Goal: Task Accomplishment & Management: Complete application form

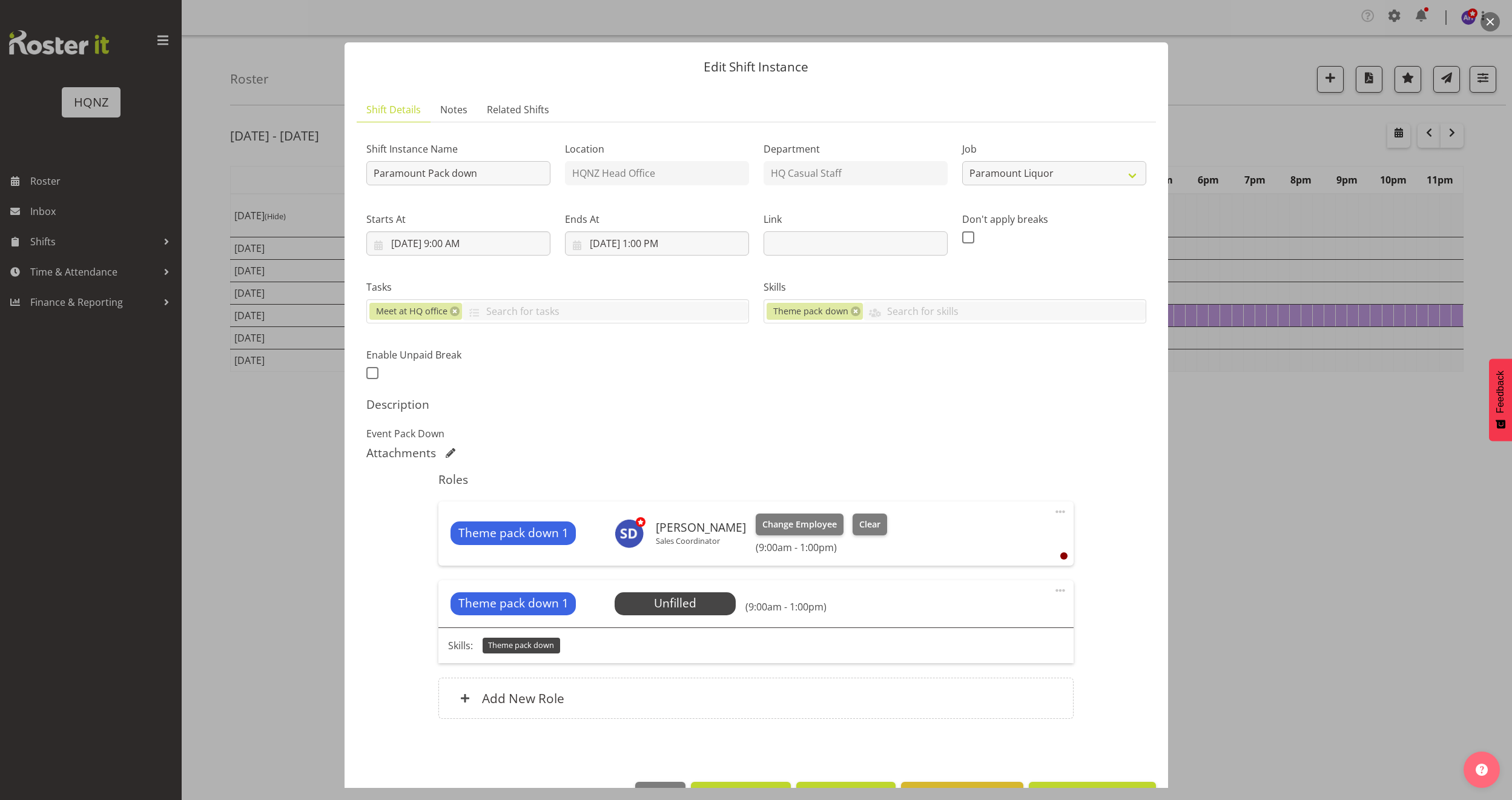
select select "10457"
click at [1274, 542] on div at bounding box center [756, 400] width 1512 height 800
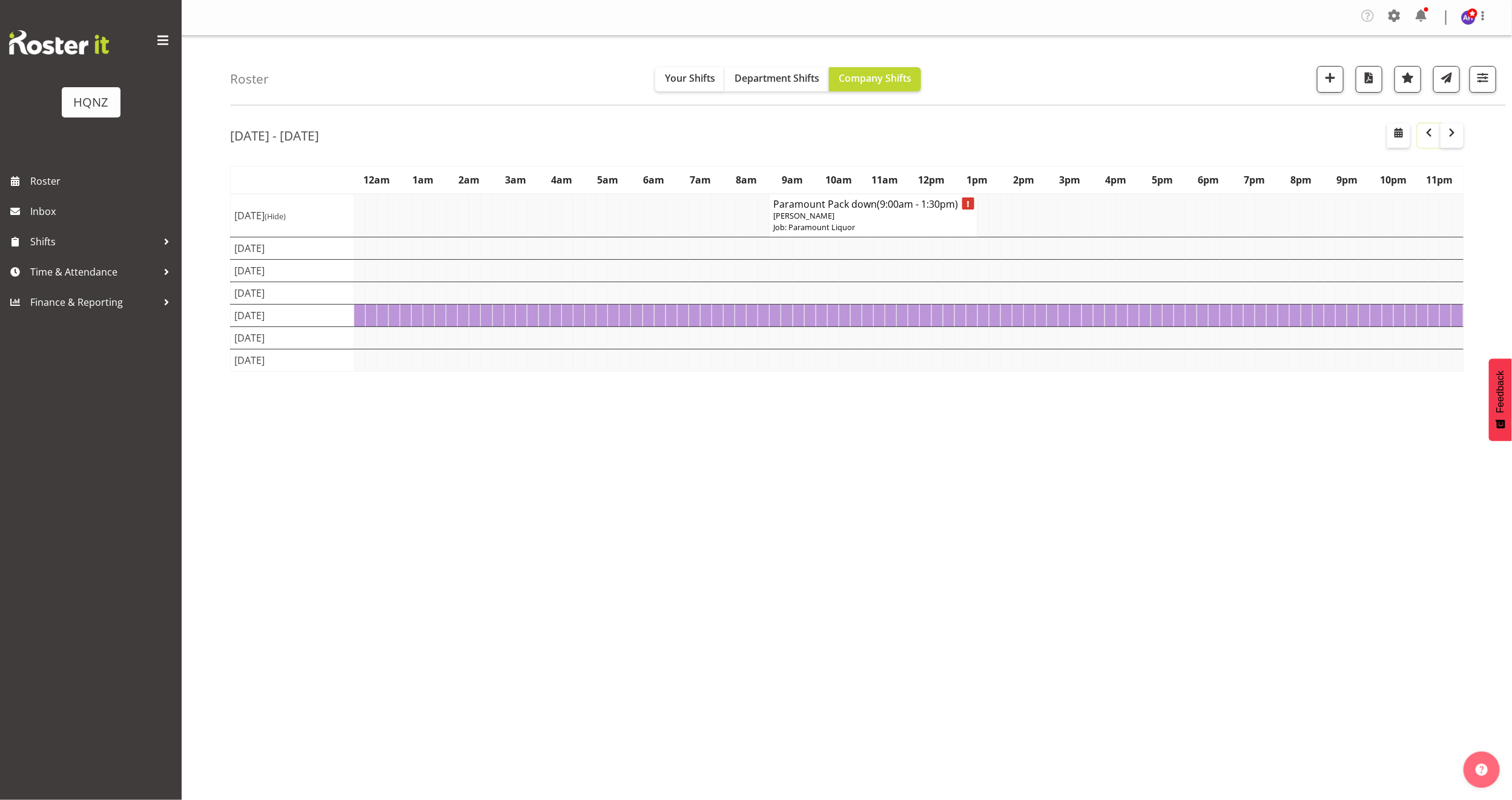
click at [1430, 134] on span "button" at bounding box center [1429, 132] width 14 height 14
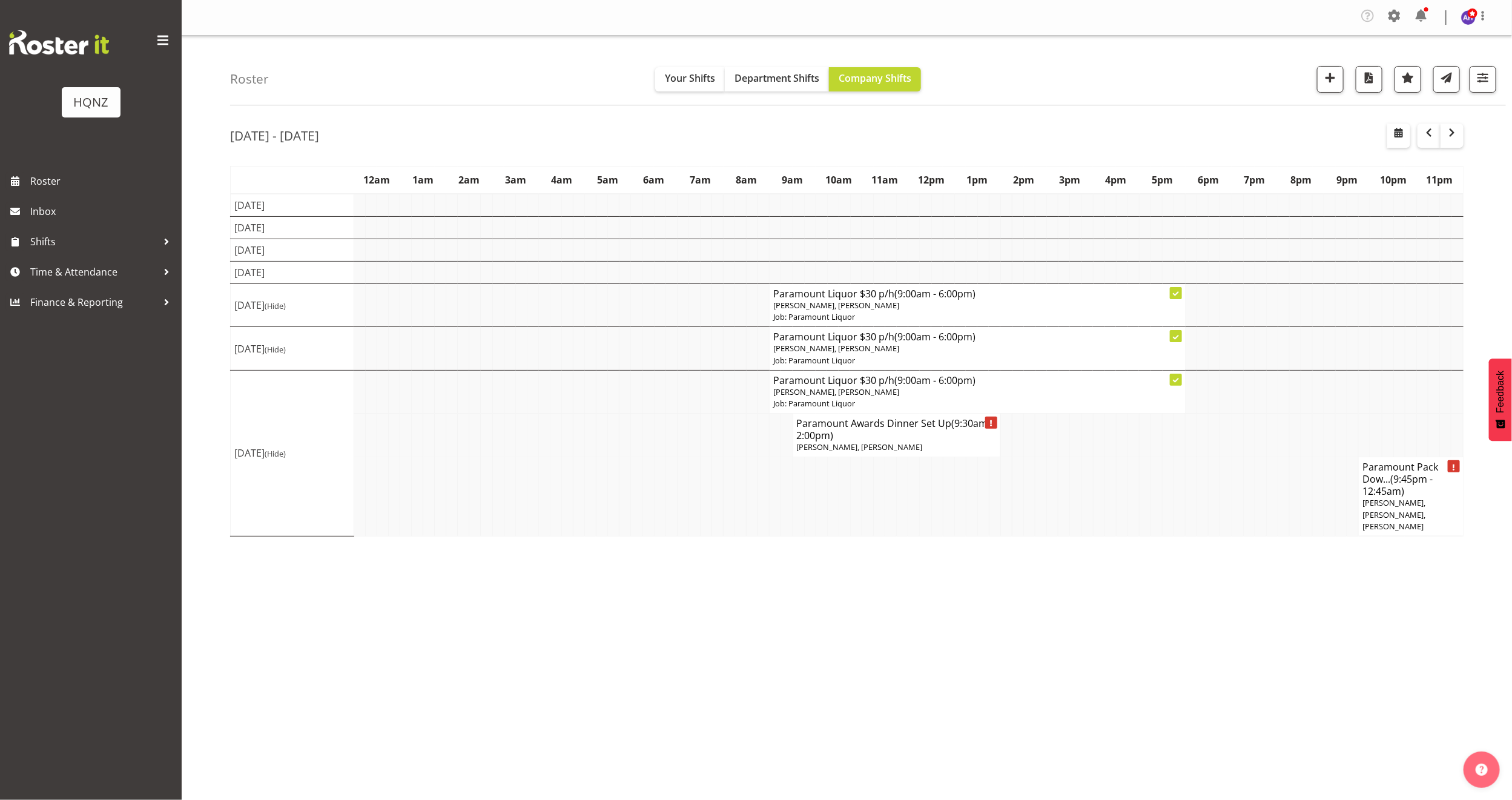
click at [552, 275] on td at bounding box center [556, 273] width 12 height 23
click at [1332, 82] on span "button" at bounding box center [1330, 77] width 16 height 16
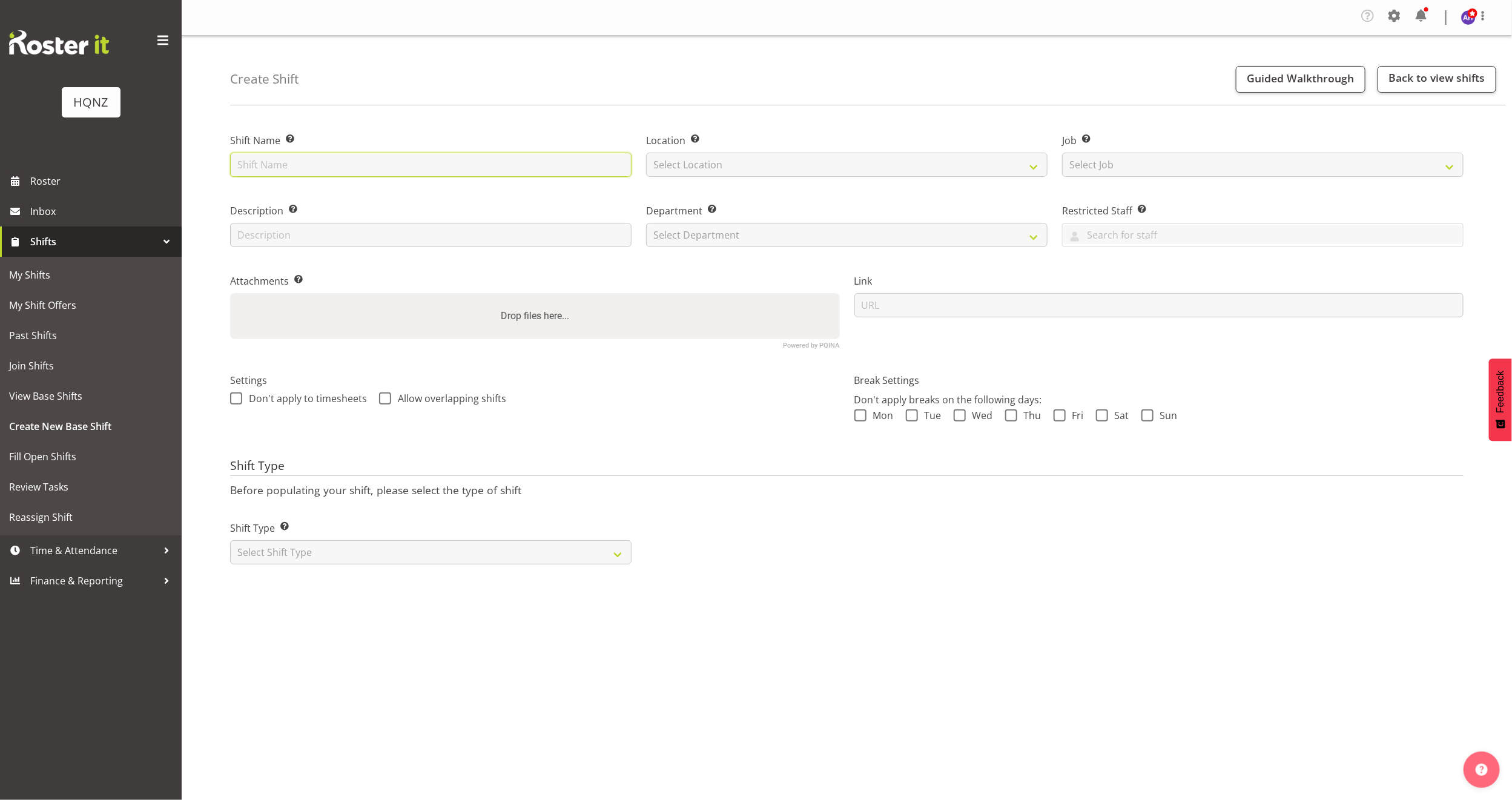
click at [435, 163] on input "text" at bounding box center [431, 164] width 401 height 24
type input "D"
type input "Paramount Deliveries"
click at [696, 167] on select "Select Location HQNZ Head Office" at bounding box center [847, 164] width 401 height 24
select select "129"
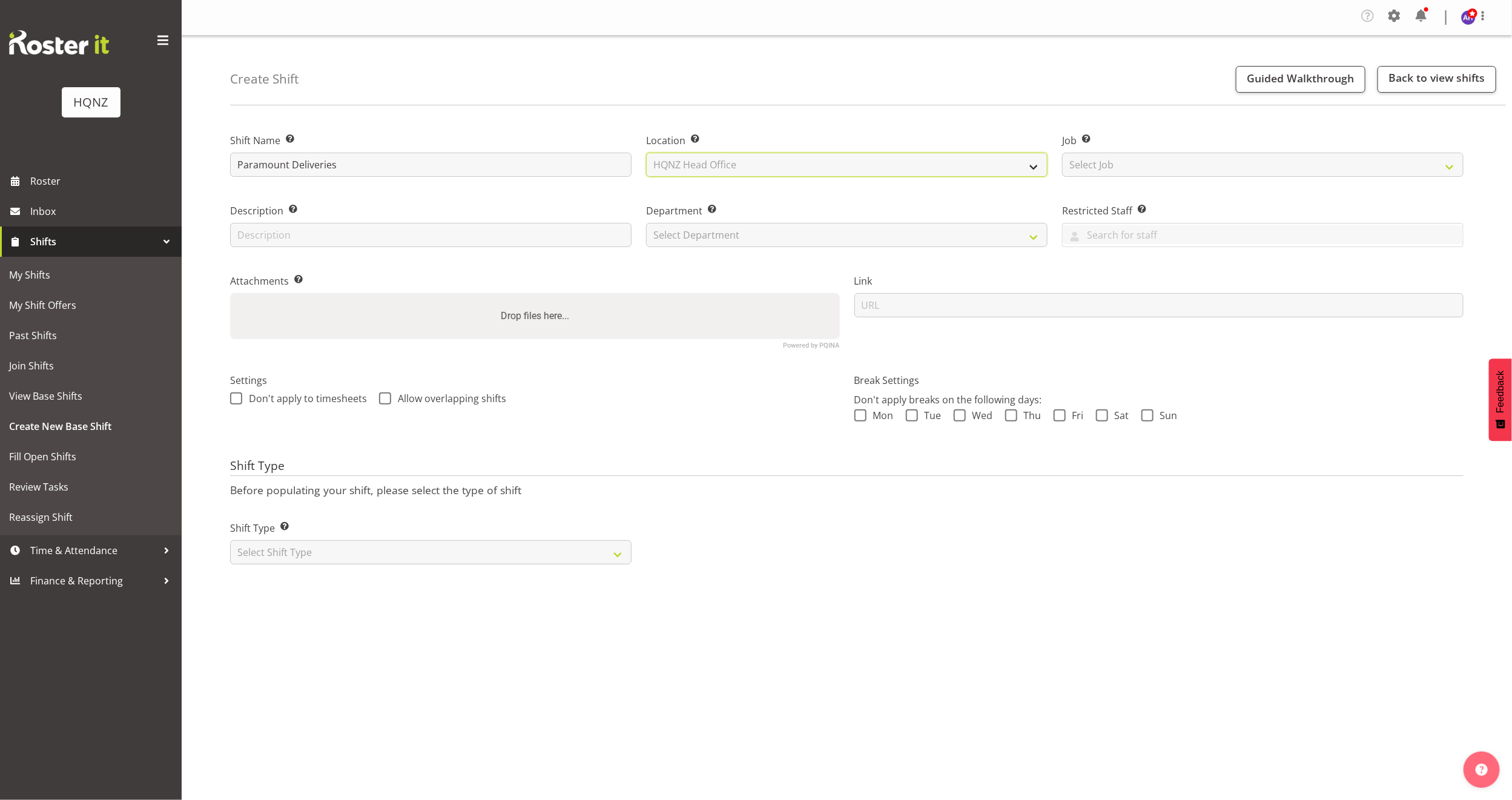
click at [646, 152] on select "Select Location HQNZ Head Office" at bounding box center [847, 164] width 401 height 24
click at [1081, 167] on select "Select Job Create new job Auto Super Shoppes Buddle Findlay Carsales Crowne Pla…" at bounding box center [1262, 164] width 401 height 24
select select "10457"
click at [1062, 152] on select "Select Job Create new job Auto Super Shoppes Buddle Findlay Carsales Crowne Pla…" at bounding box center [1262, 164] width 401 height 24
click at [462, 231] on input "text" at bounding box center [431, 235] width 401 height 24
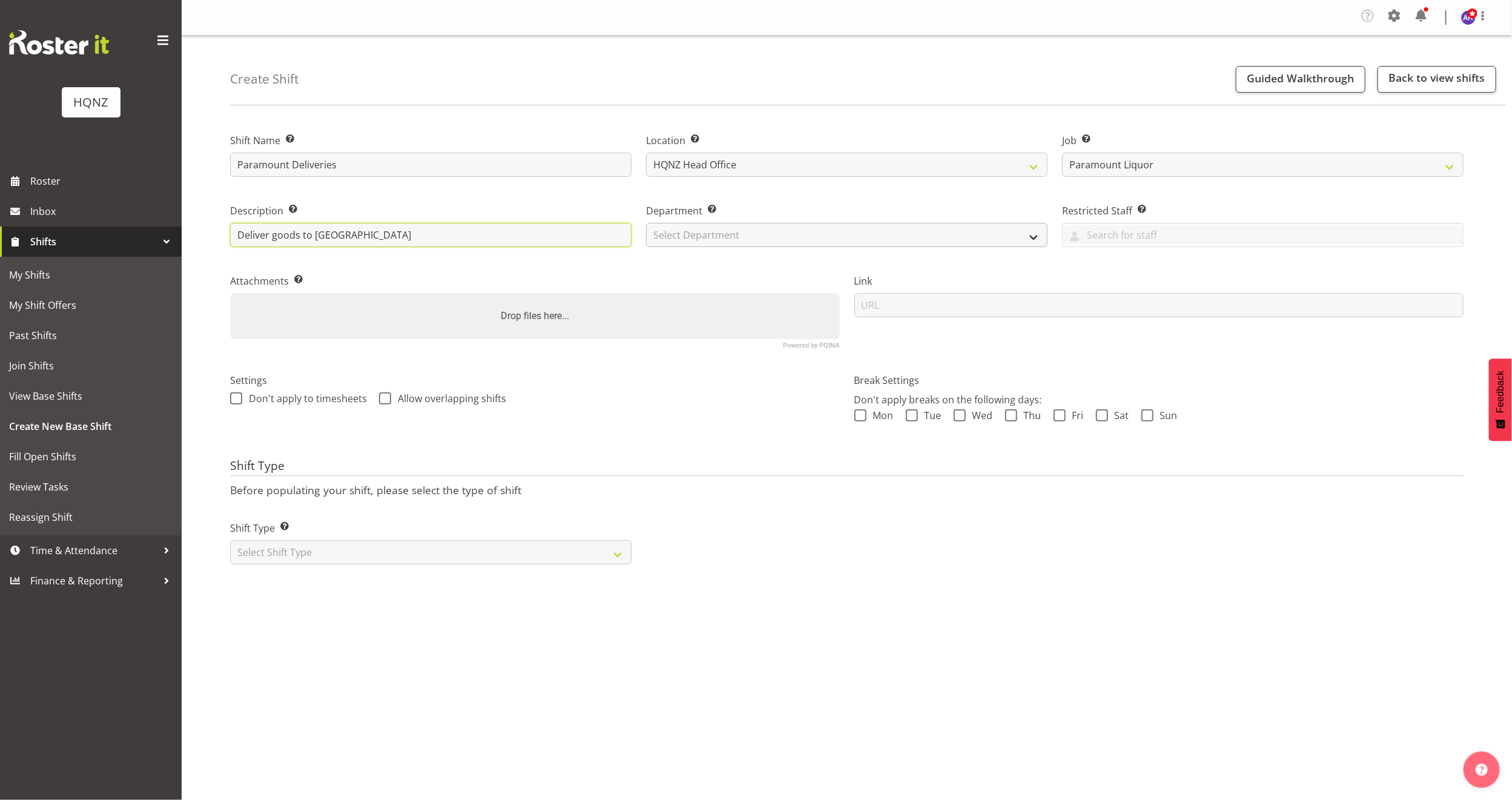
type input "Deliver goods to Crowne Plaza"
click at [792, 233] on select "Select Department HQ Casual Staff" at bounding box center [847, 235] width 401 height 24
select select "127"
click at [646, 223] on select "Select Department HQ Casual Staff" at bounding box center [847, 235] width 401 height 24
click at [318, 553] on select "Select Shift Type One Off Shift Recurring Shift Rotating Shift" at bounding box center [431, 552] width 401 height 24
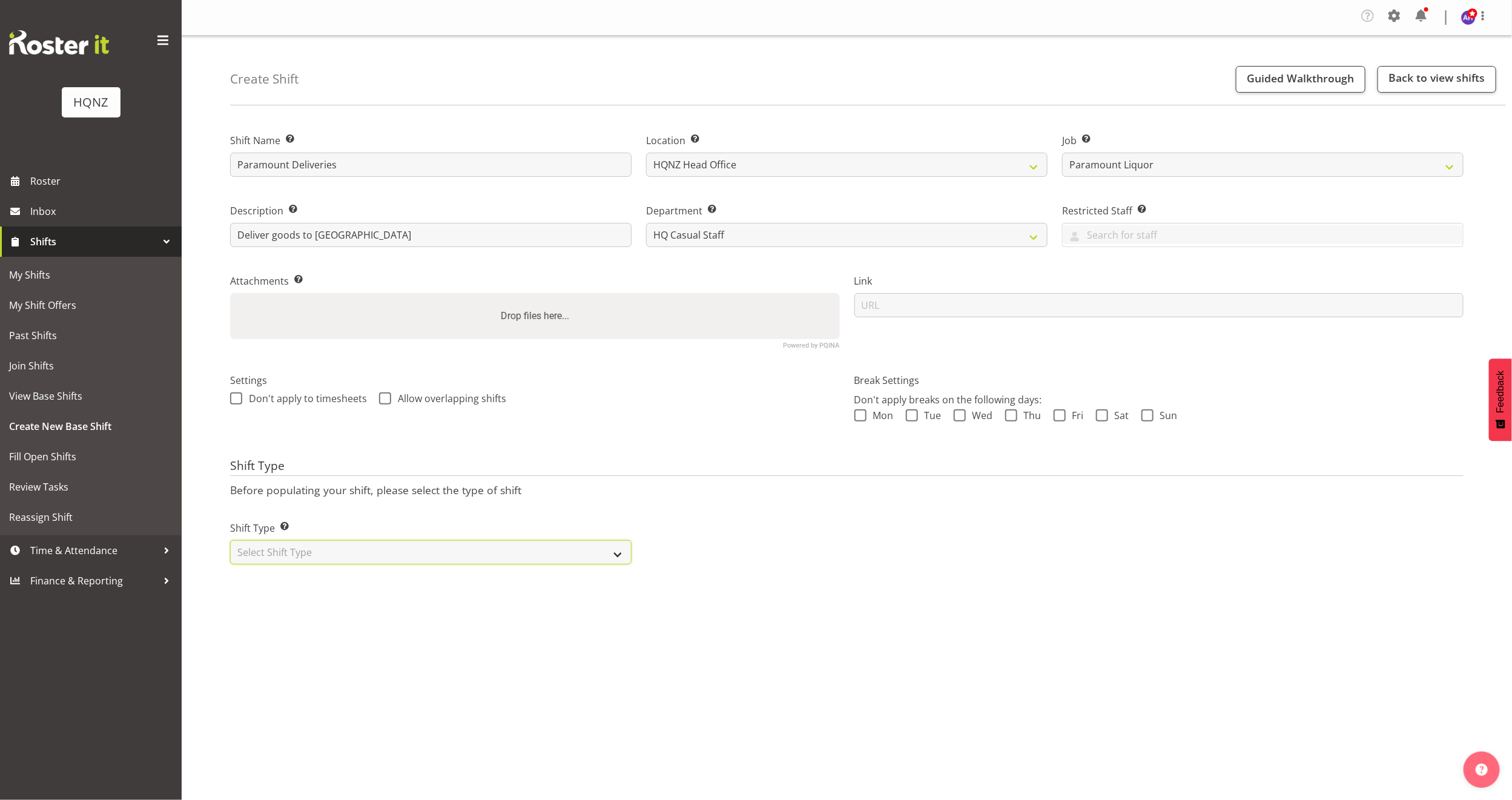
select select "one_off"
click at [230, 540] on select "Select Shift Type One Off Shift Recurring Shift Rotating Shift" at bounding box center [431, 552] width 401 height 24
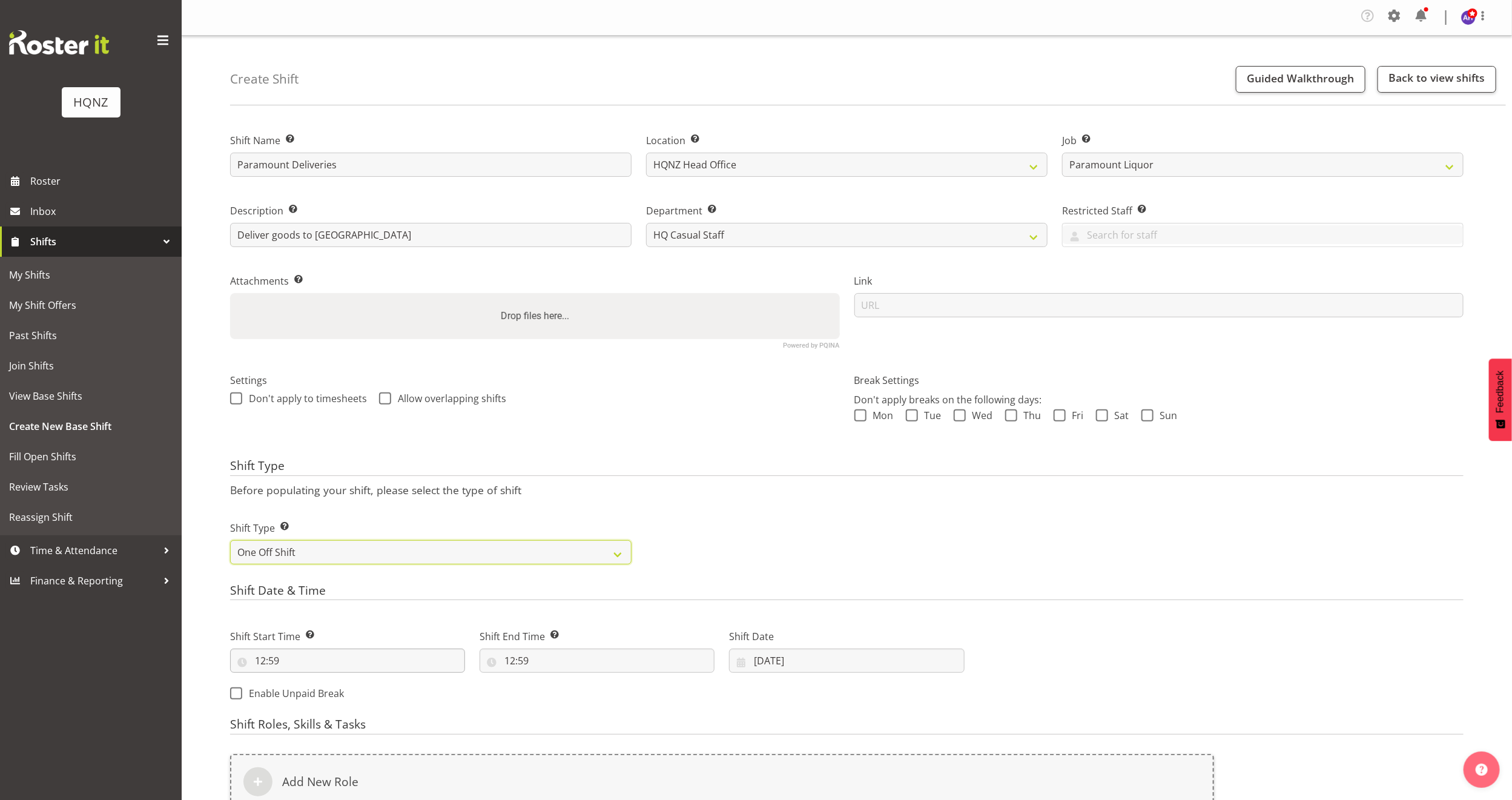
scroll to position [91, 0]
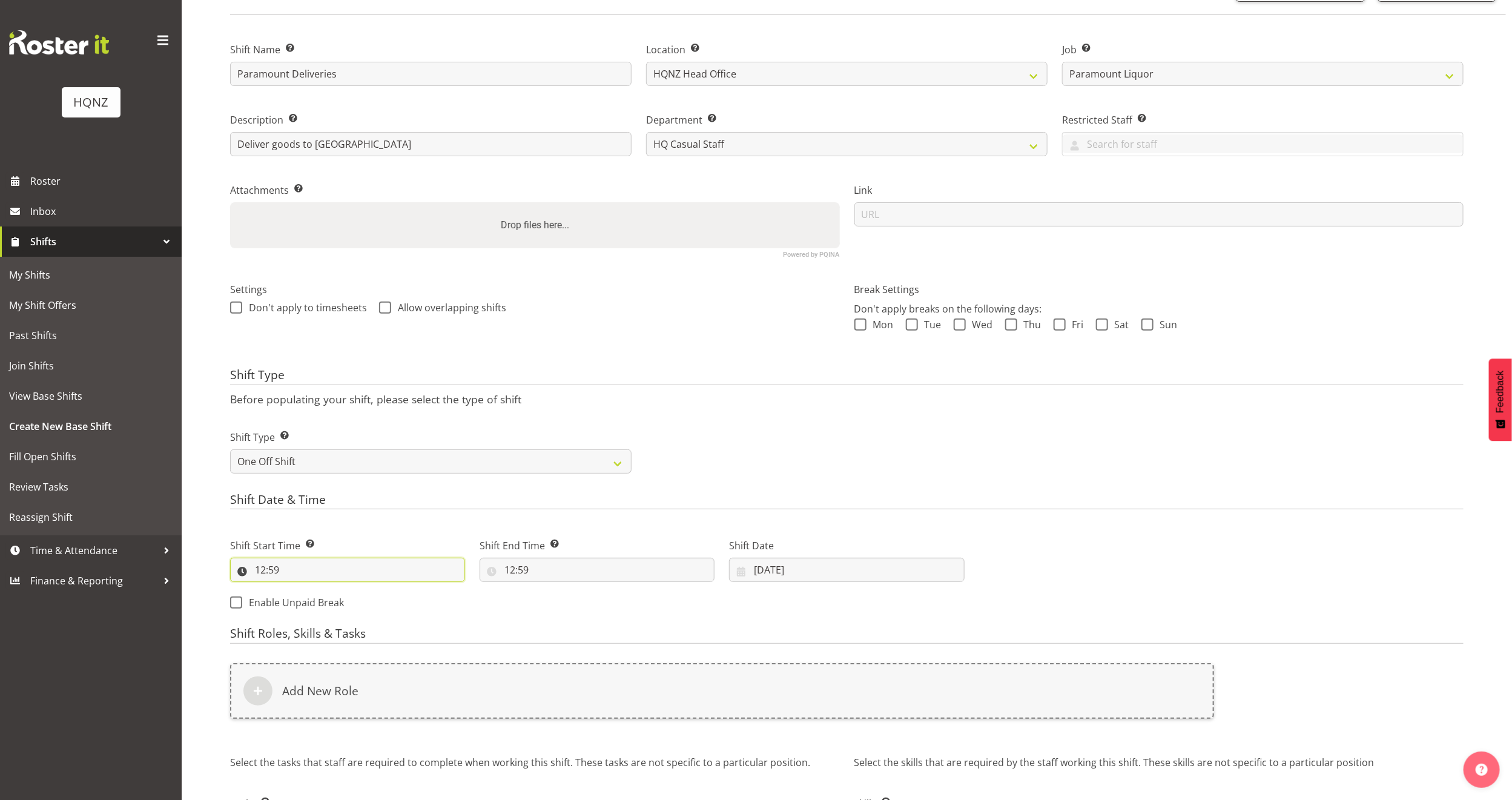
click at [270, 571] on input "12:59" at bounding box center [348, 569] width 235 height 24
click at [316, 602] on select "00 01 02 03 04 05 06 07 08 09 10 11 12 13 14 15 16 17 18 19 20 21 22 23" at bounding box center [313, 601] width 27 height 24
select select "11"
click at [299, 590] on select "00 01 02 03 04 05 06 07 08 09 10 11 12 13 14 15 16 17 18 19 20 21 22 23" at bounding box center [313, 601] width 27 height 24
type input "11:59"
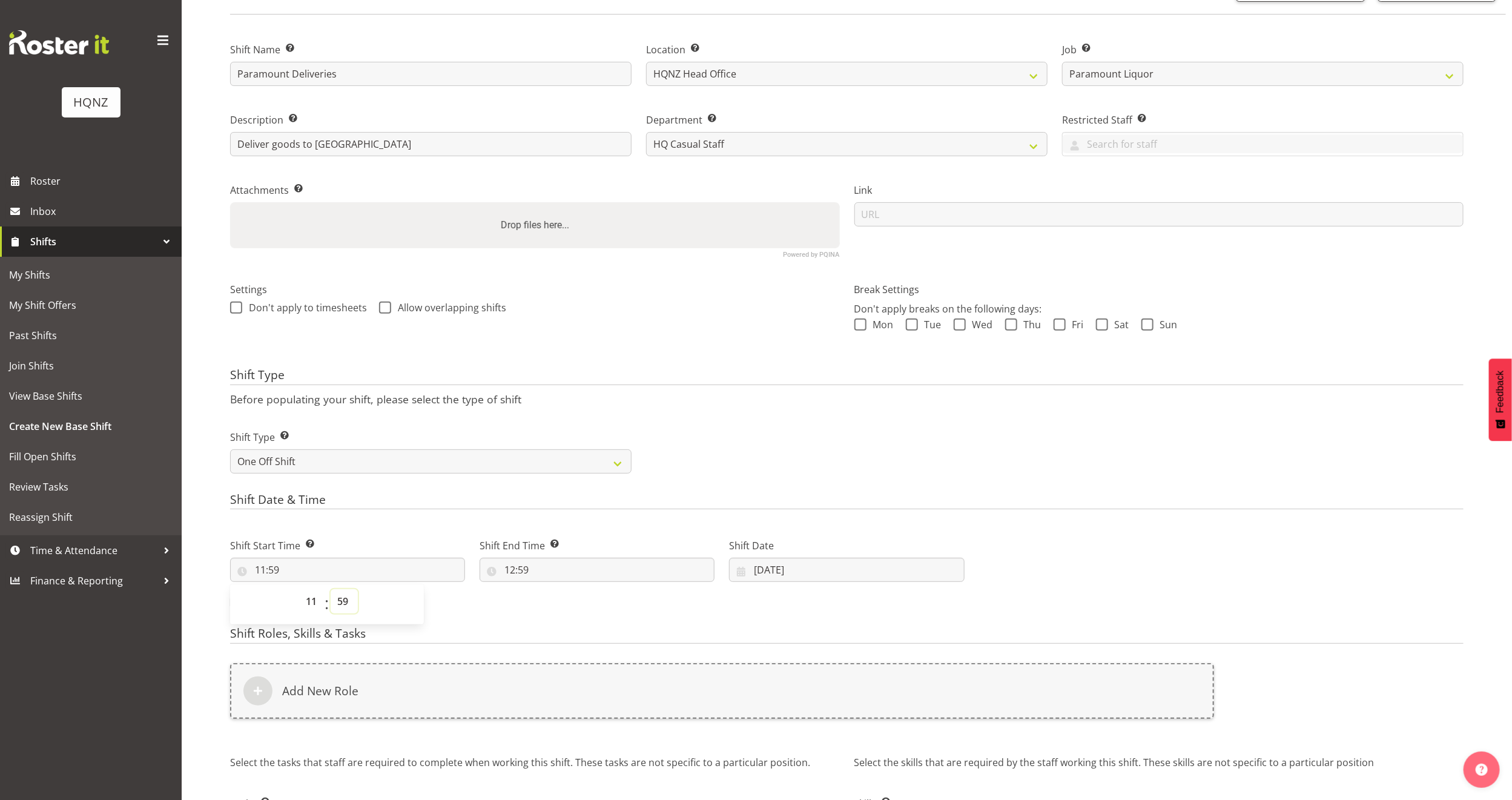
click at [342, 596] on select "00 01 02 03 04 05 06 07 08 09 10 11 12 13 14 15 16 17 18 19 20 21 22 23 24 25 2…" at bounding box center [344, 601] width 27 height 24
select select "30"
click at [331, 590] on select "00 01 02 03 04 05 06 07 08 09 10 11 12 13 14 15 16 17 18 19 20 21 22 23 24 25 2…" at bounding box center [344, 601] width 27 height 24
type input "11:30"
click at [517, 569] on input "12:59" at bounding box center [597, 569] width 235 height 24
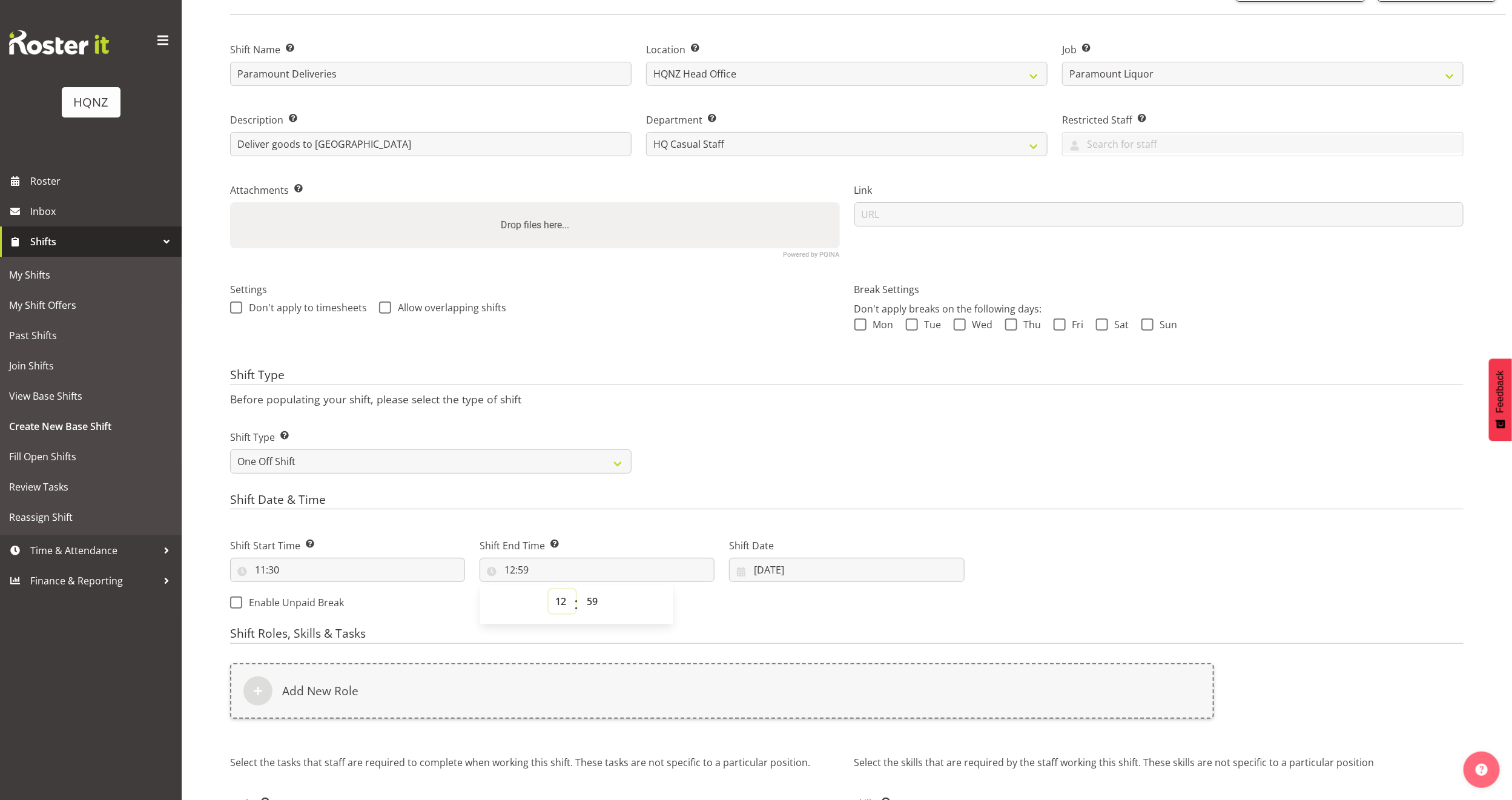
click at [560, 604] on select "00 01 02 03 04 05 06 07 08 09 10 11 12 13 14 15 16 17 18 19 20 21 22 23" at bounding box center [562, 601] width 27 height 24
select select "15"
click at [549, 590] on select "00 01 02 03 04 05 06 07 08 09 10 11 12 13 14 15 16 17 18 19 20 21 22 23" at bounding box center [562, 601] width 27 height 24
type input "15:59"
click at [593, 607] on select "00 01 02 03 04 05 06 07 08 09 10 11 12 13 14 15 16 17 18 19 20 21 22 23 24 25 2…" at bounding box center [594, 601] width 27 height 24
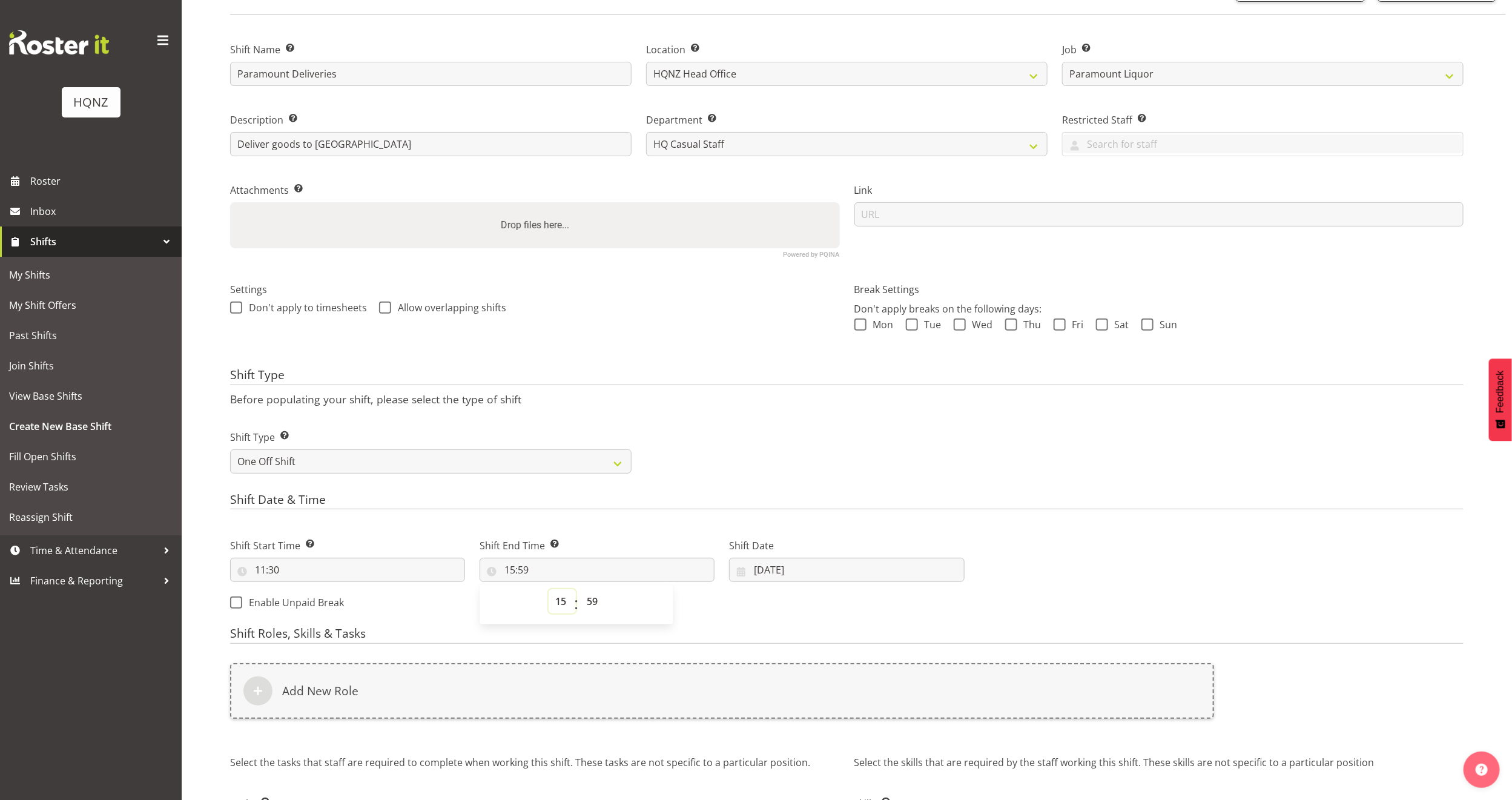
click at [556, 604] on select "00 01 02 03 04 05 06 07 08 09 10 11 12 13 14 15 16 17 18 19 20 21 22 23" at bounding box center [562, 601] width 27 height 24
select select "16"
click at [549, 590] on select "00 01 02 03 04 05 06 07 08 09 10 11 12 13 14 15 16 17 18 19 20 21 22 23" at bounding box center [562, 601] width 27 height 24
type input "16:59"
click at [587, 598] on select "00 01 02 03 04 05 06 07 08 09 10 11 12 13 14 15 16 17 18 19 20 21 22 23 24 25 2…" at bounding box center [594, 601] width 27 height 24
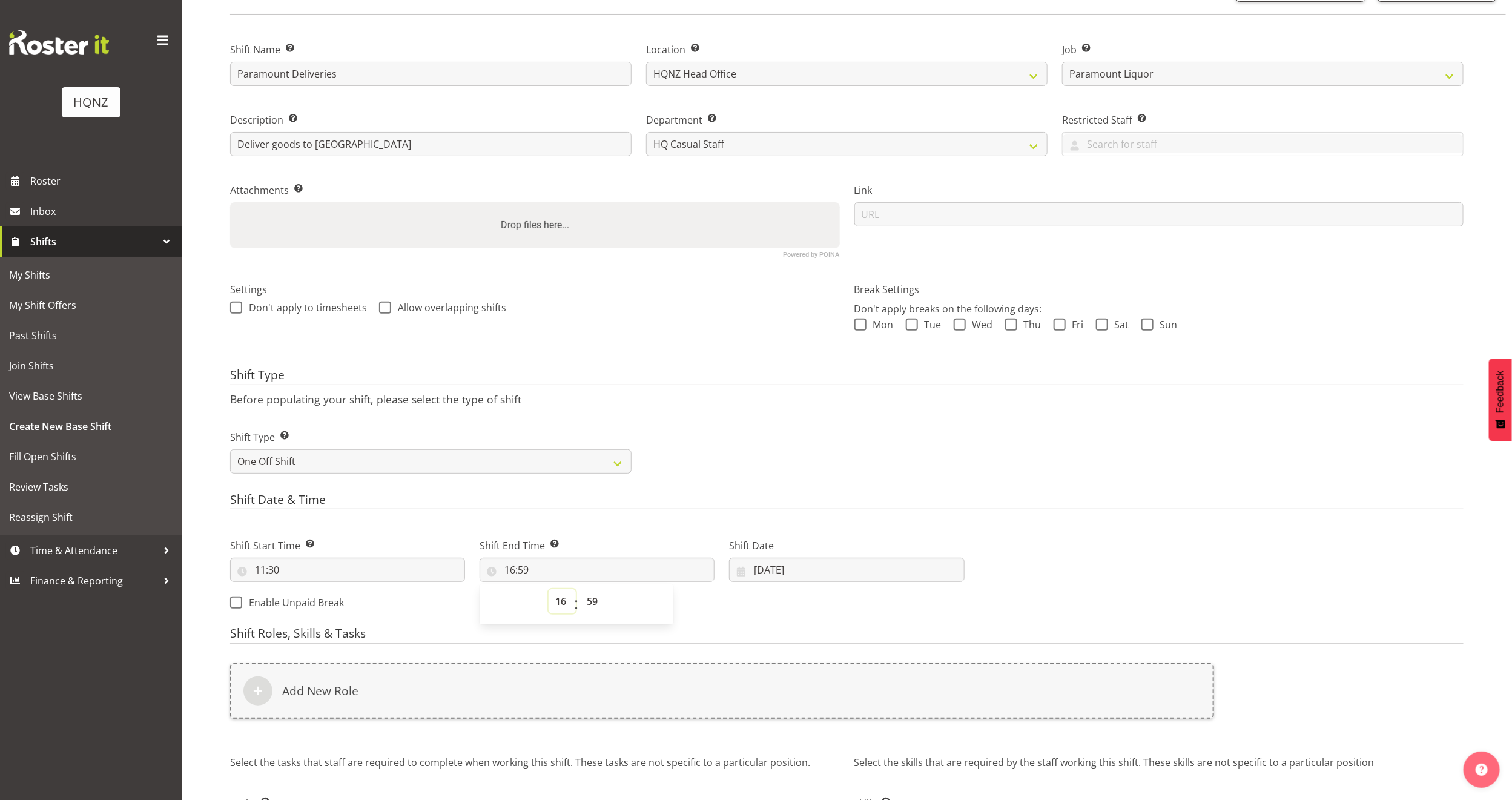
click at [558, 602] on select "00 01 02 03 04 05 06 07 08 09 10 11 12 13 14 15 16 17 18 19 20 21 22 23" at bounding box center [562, 601] width 27 height 24
select select "15"
click at [549, 590] on select "00 01 02 03 04 05 06 07 08 09 10 11 12 13 14 15 16 17 18 19 20 21 22 23" at bounding box center [562, 601] width 27 height 24
type input "15:59"
click at [587, 603] on select "00 01 02 03 04 05 06 07 08 09 10 11 12 13 14 15 16 17 18 19 20 21 22 23 24 25 2…" at bounding box center [594, 601] width 27 height 24
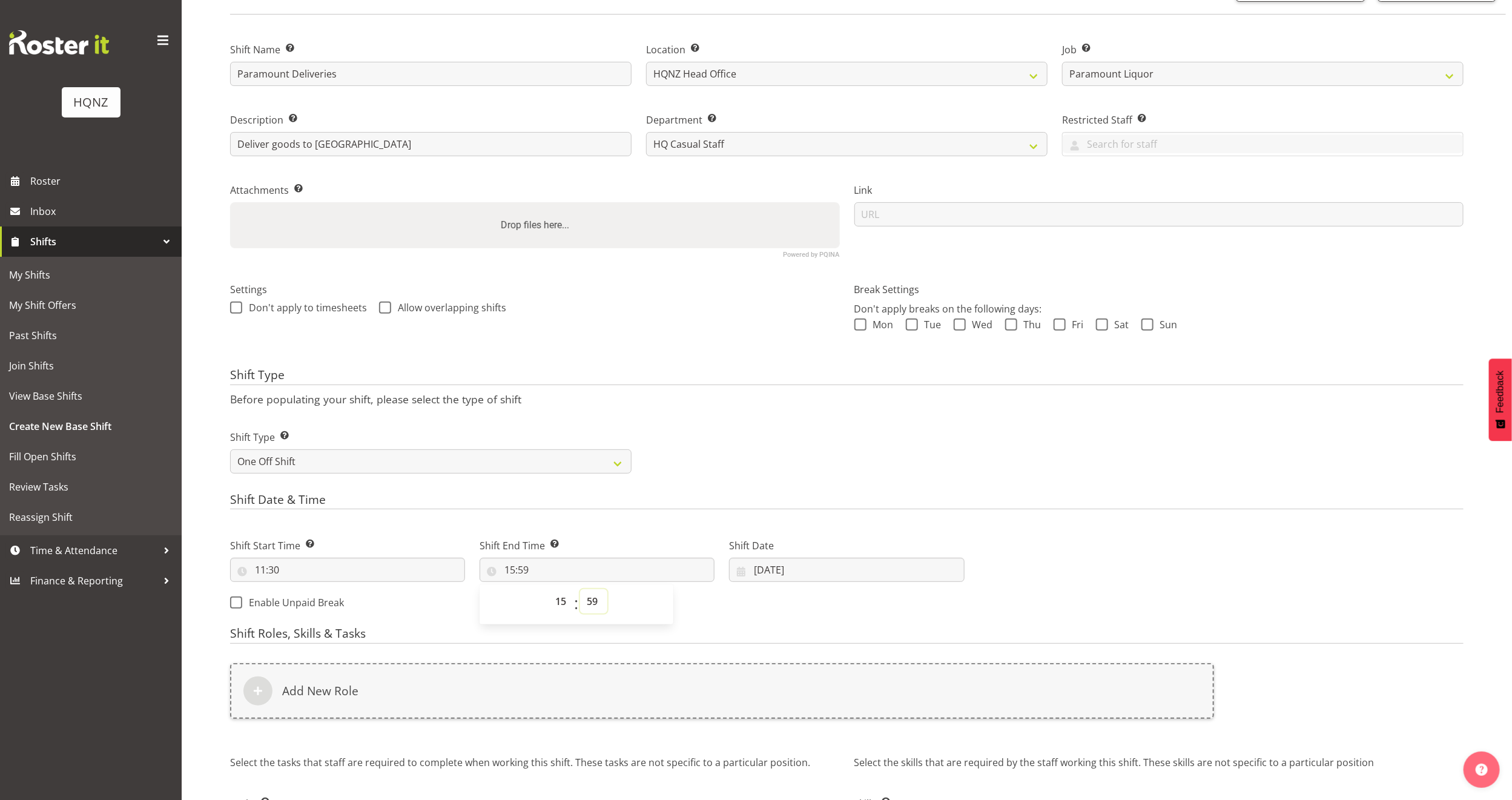
select select "30"
click at [580, 590] on select "00 01 02 03 04 05 06 07 08 09 10 11 12 13 14 15 16 17 18 19 20 21 22 23 24 25 2…" at bounding box center [594, 601] width 27 height 24
type input "15:30"
click at [790, 576] on input "08/09/2025" at bounding box center [847, 569] width 235 height 24
click at [772, 718] on span "14" at bounding box center [767, 714] width 10 height 12
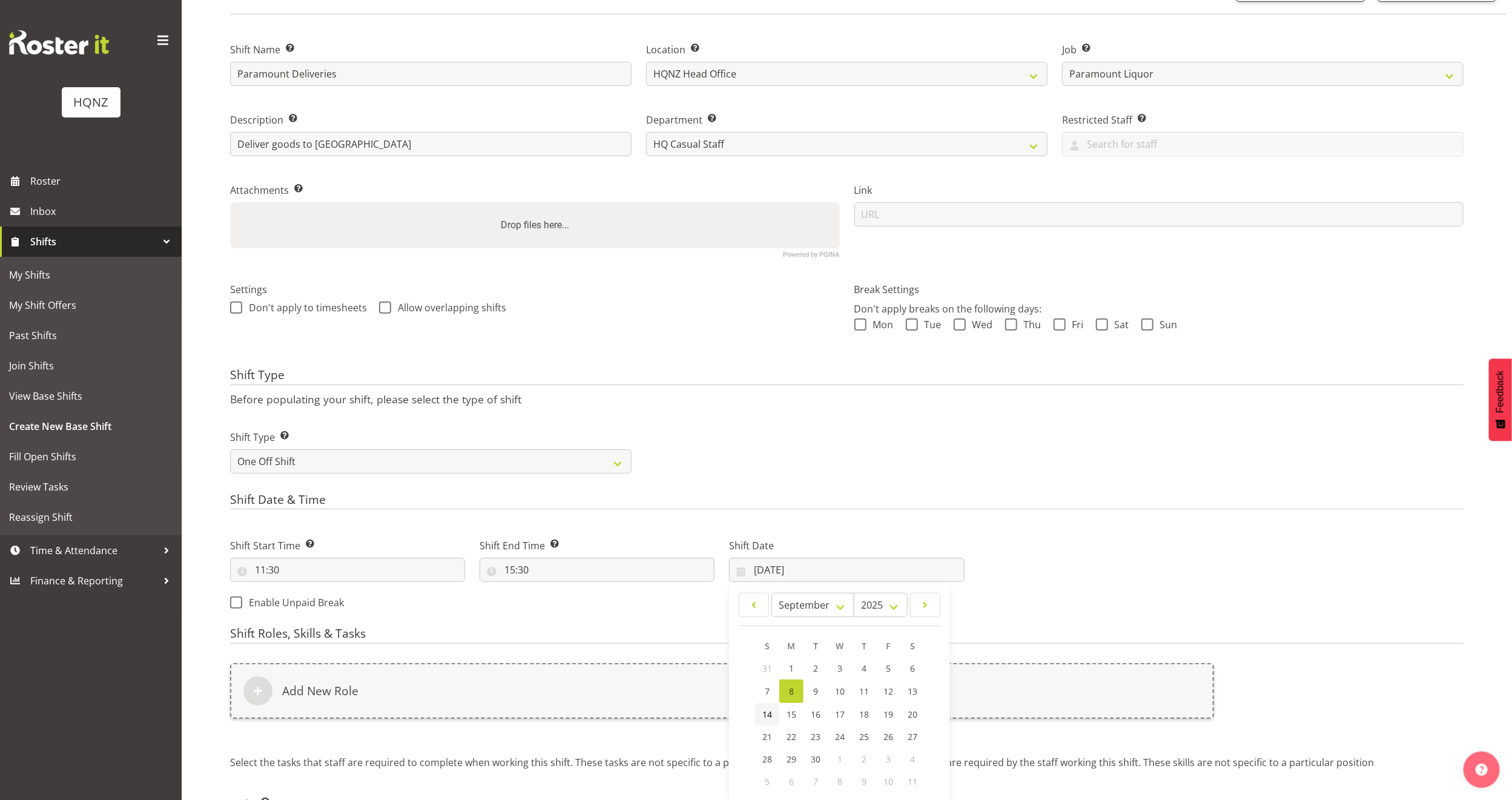
type input "14/09/2025"
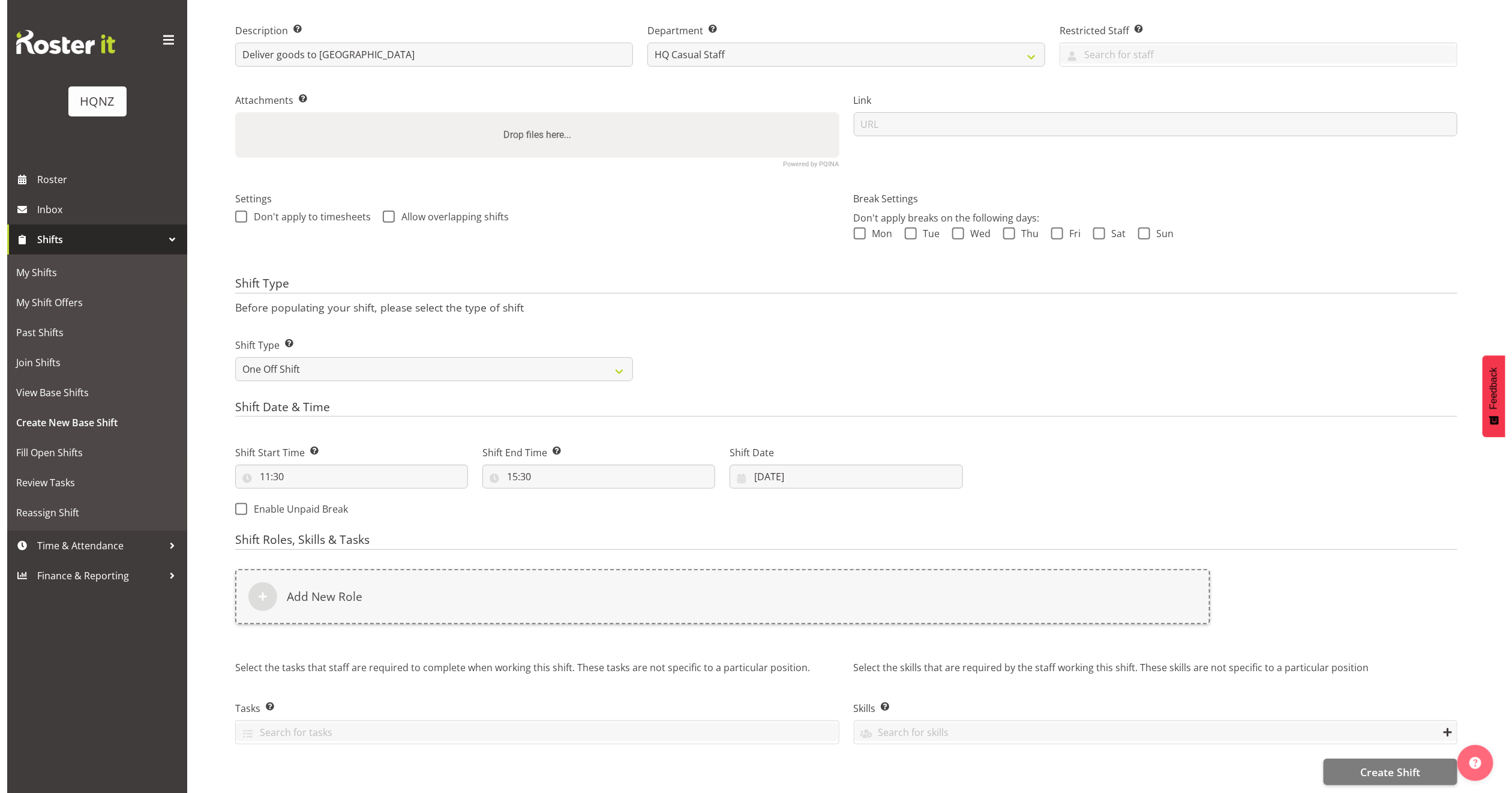
scroll to position [195, 0]
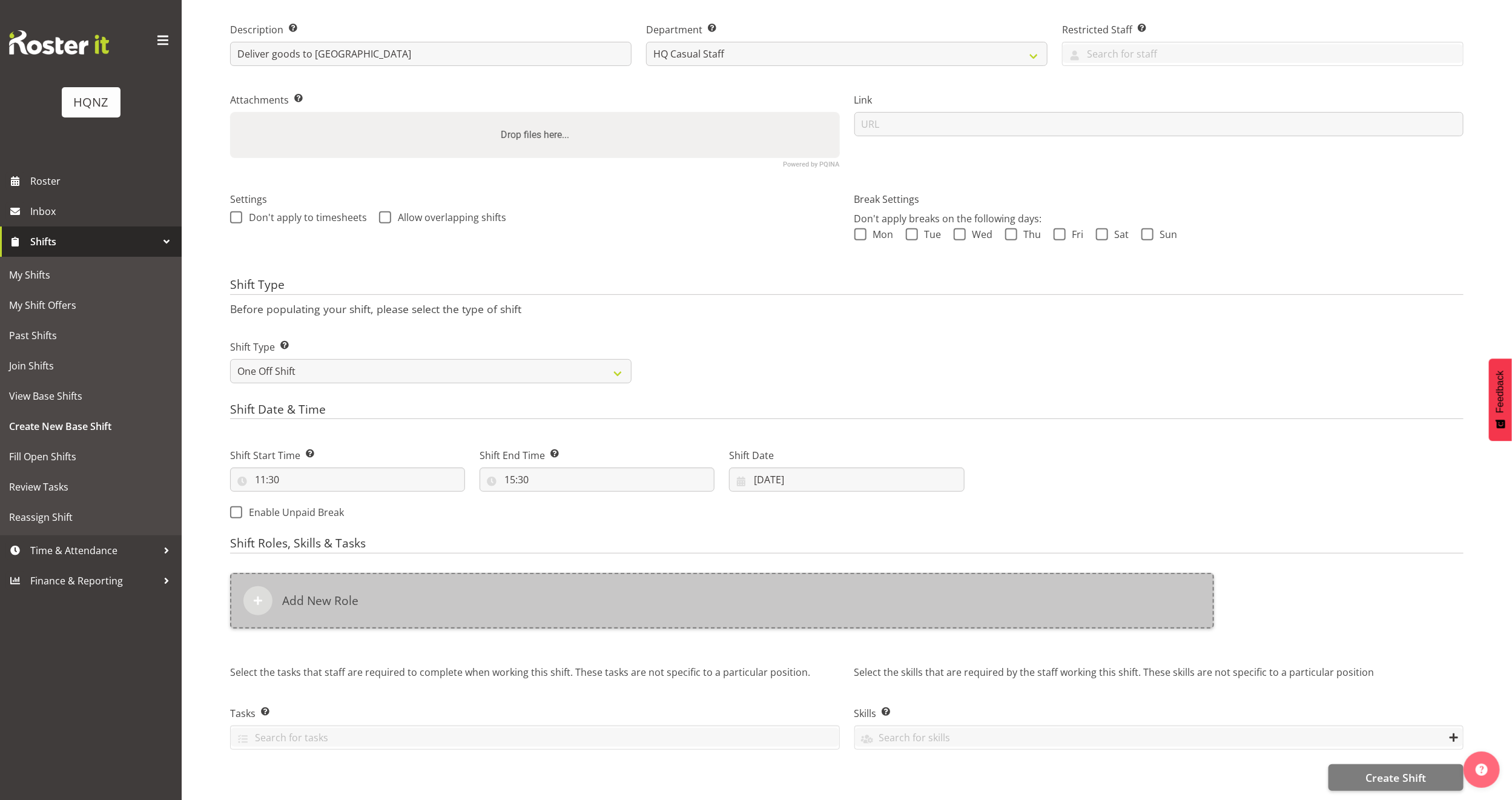
click at [693, 598] on div "Add New Role" at bounding box center [722, 601] width 984 height 56
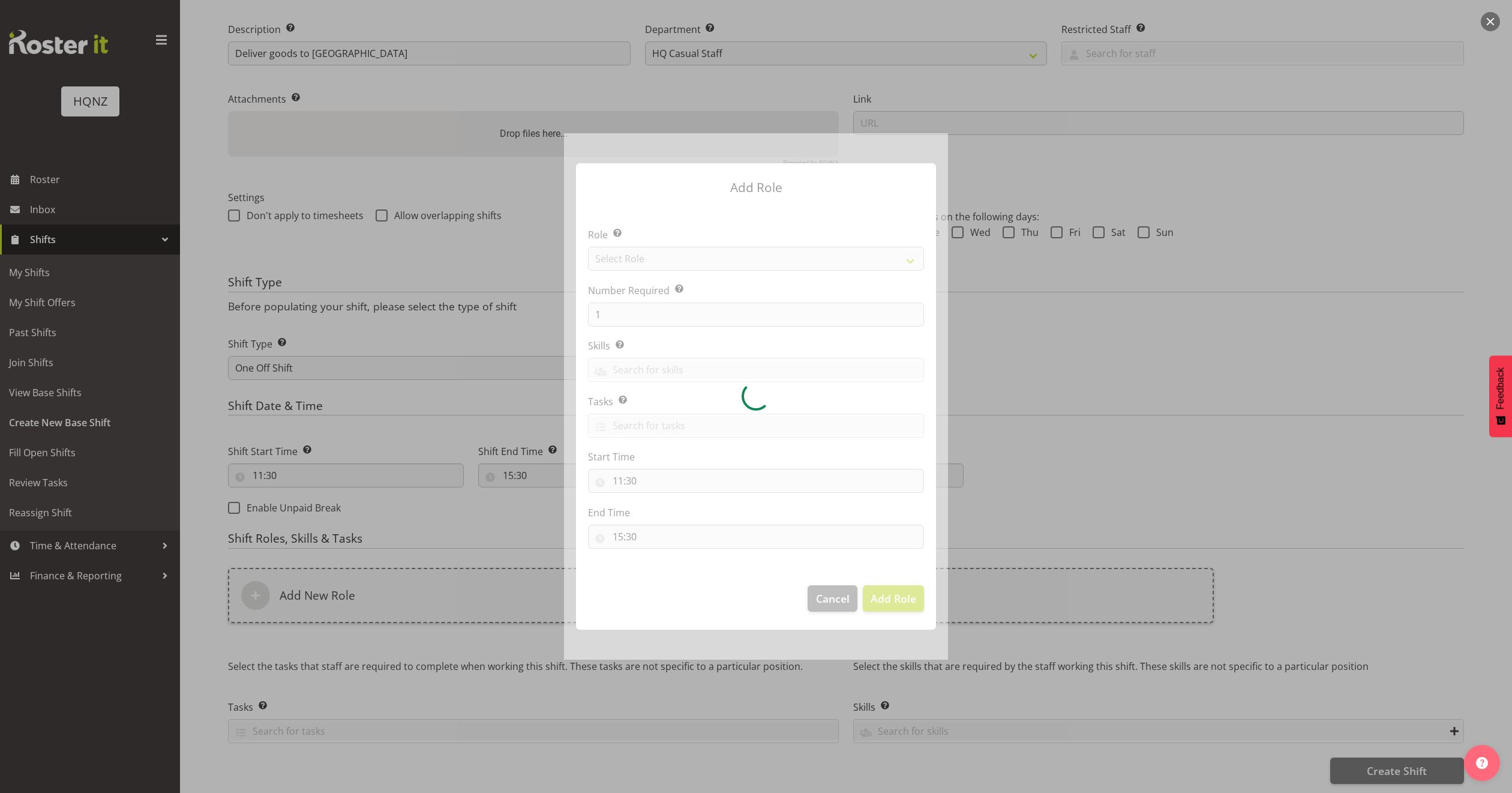
click at [754, 258] on div at bounding box center [756, 396] width 384 height 526
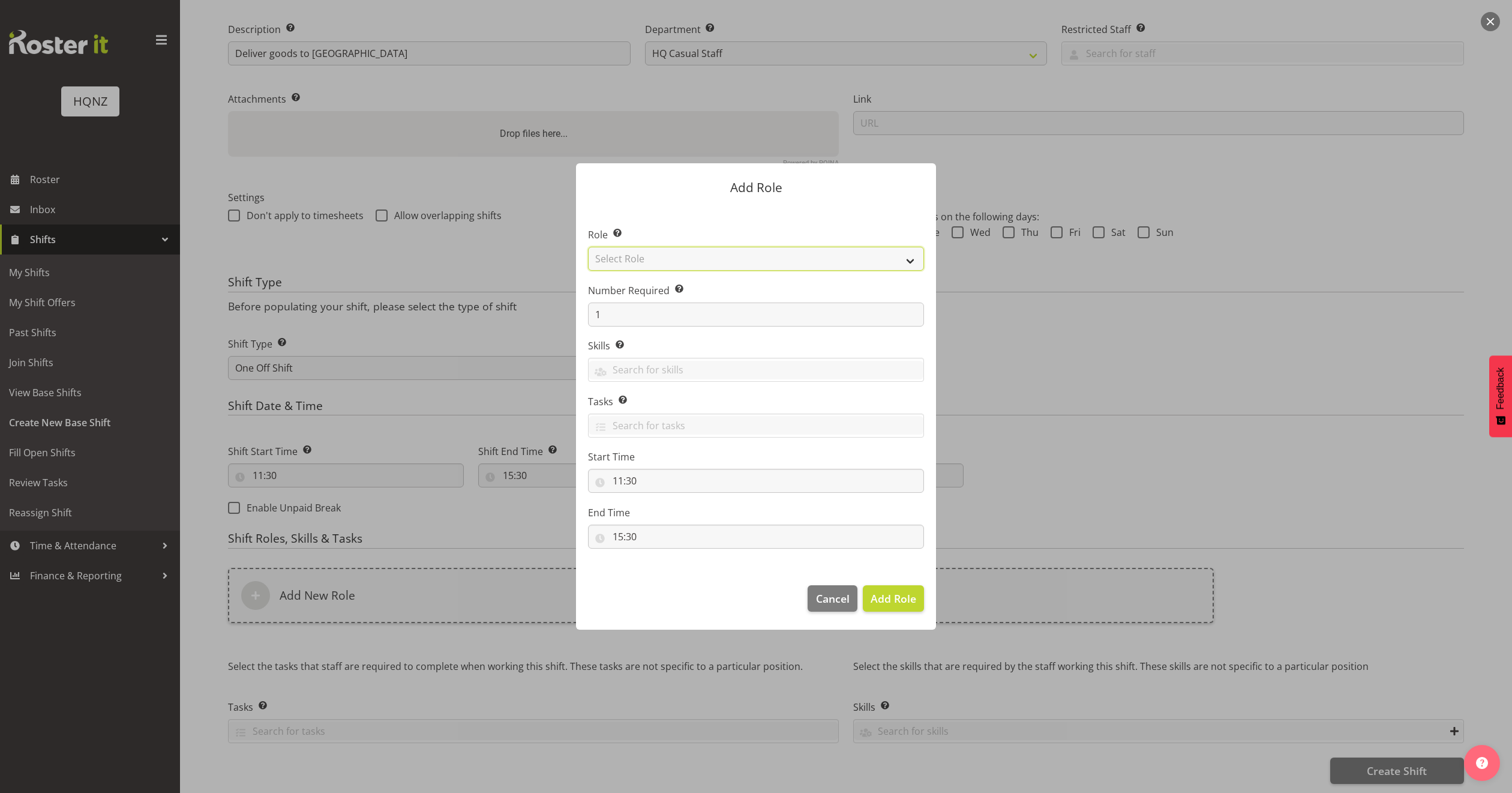
click at [854, 260] on select "Select Role Activity host Airport arrivals/departures Cleaning Event support Te…" at bounding box center [755, 258] width 336 height 24
select select "254"
click at [588, 247] on select "Select Role Activity host Airport arrivals/departures Cleaning Event support Te…" at bounding box center [755, 258] width 336 height 24
click at [762, 306] on input "1" at bounding box center [755, 314] width 336 height 24
click at [915, 319] on input "1" at bounding box center [755, 314] width 336 height 24
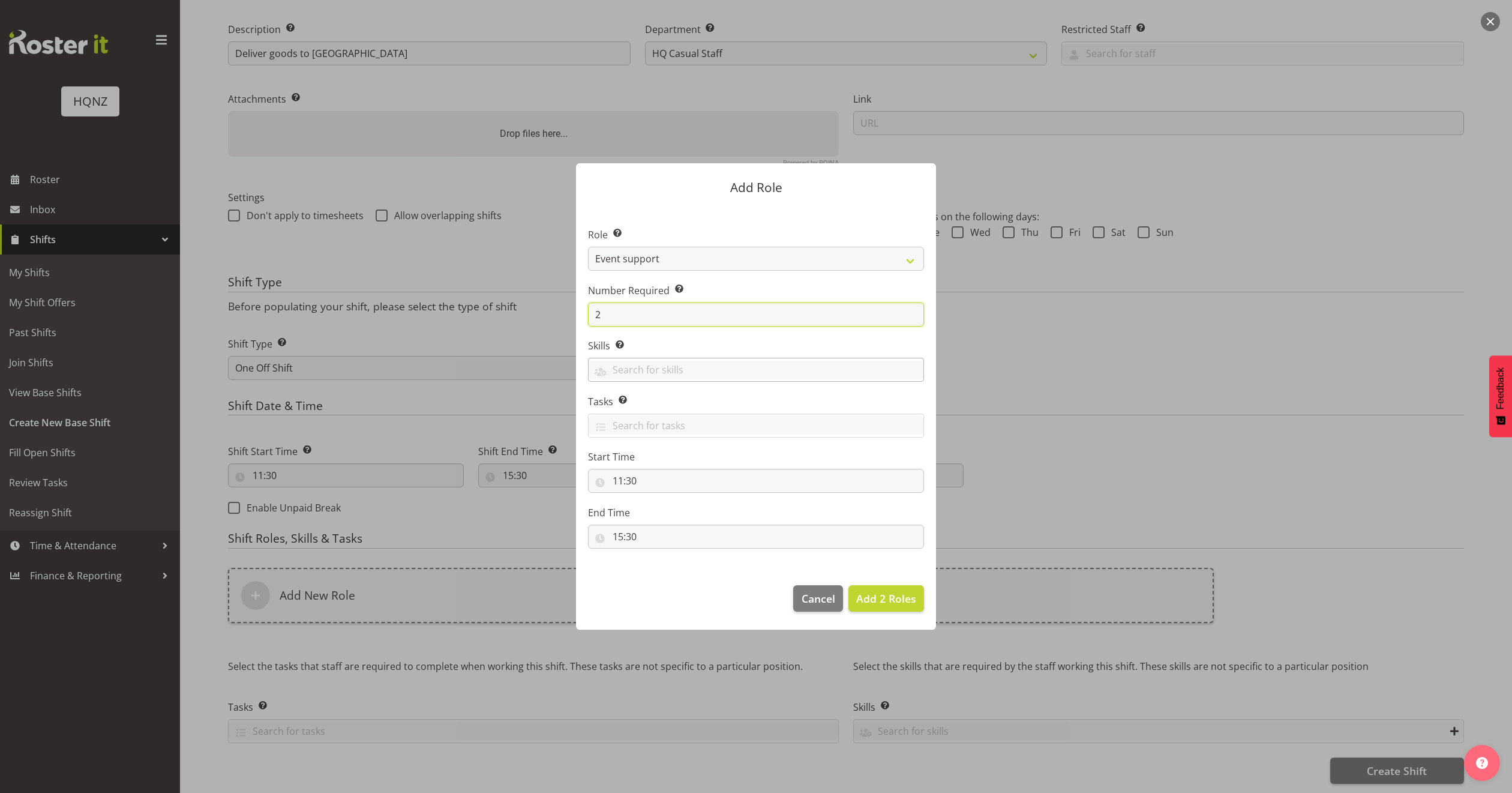
type input "2"
click at [650, 370] on input "text" at bounding box center [755, 370] width 335 height 19
click at [682, 458] on link "Event Support" at bounding box center [755, 467] width 335 height 22
click at [714, 533] on input "15:30" at bounding box center [755, 536] width 336 height 24
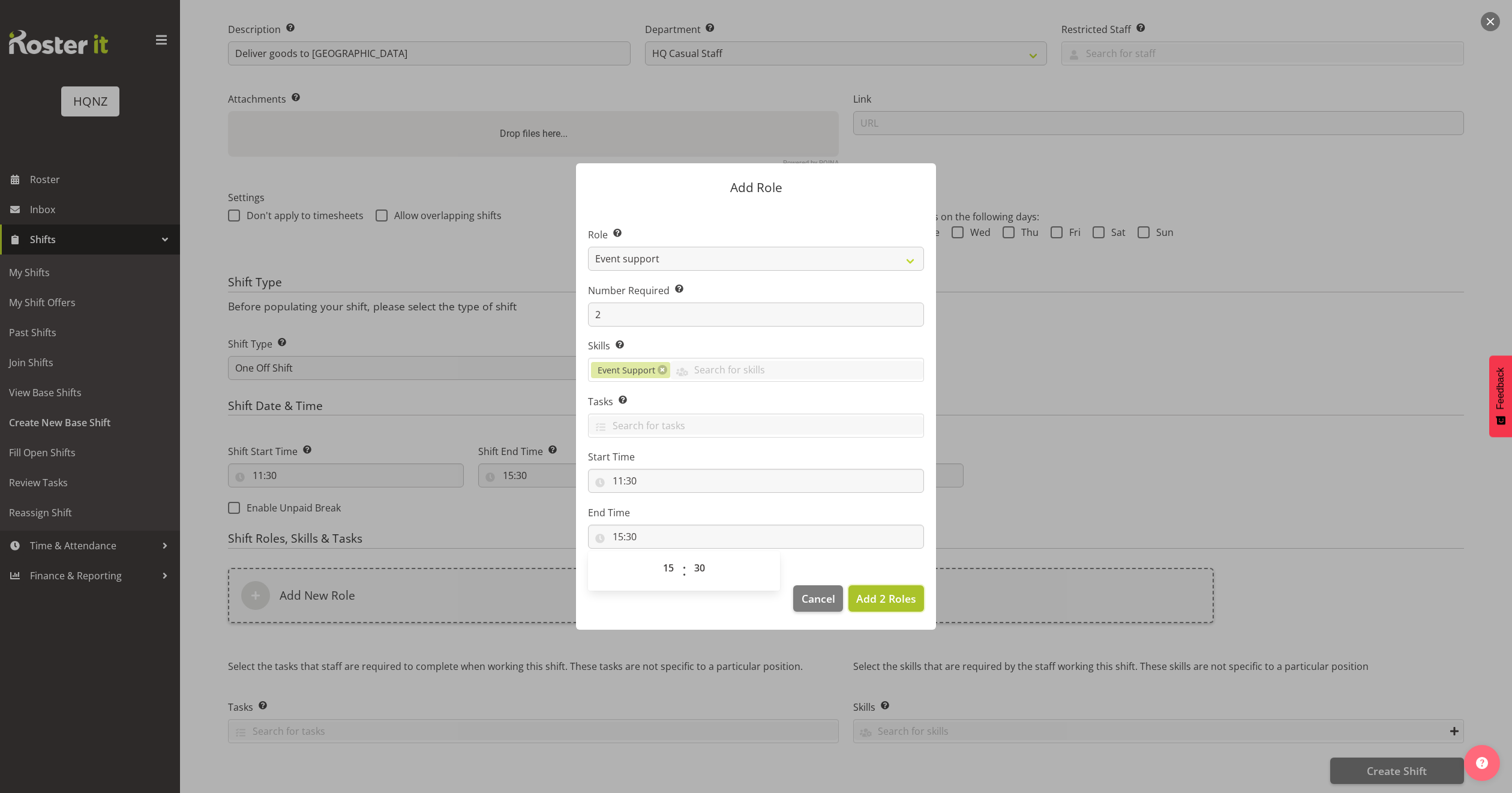
click at [882, 598] on span "Add 2 Roles" at bounding box center [886, 598] width 60 height 14
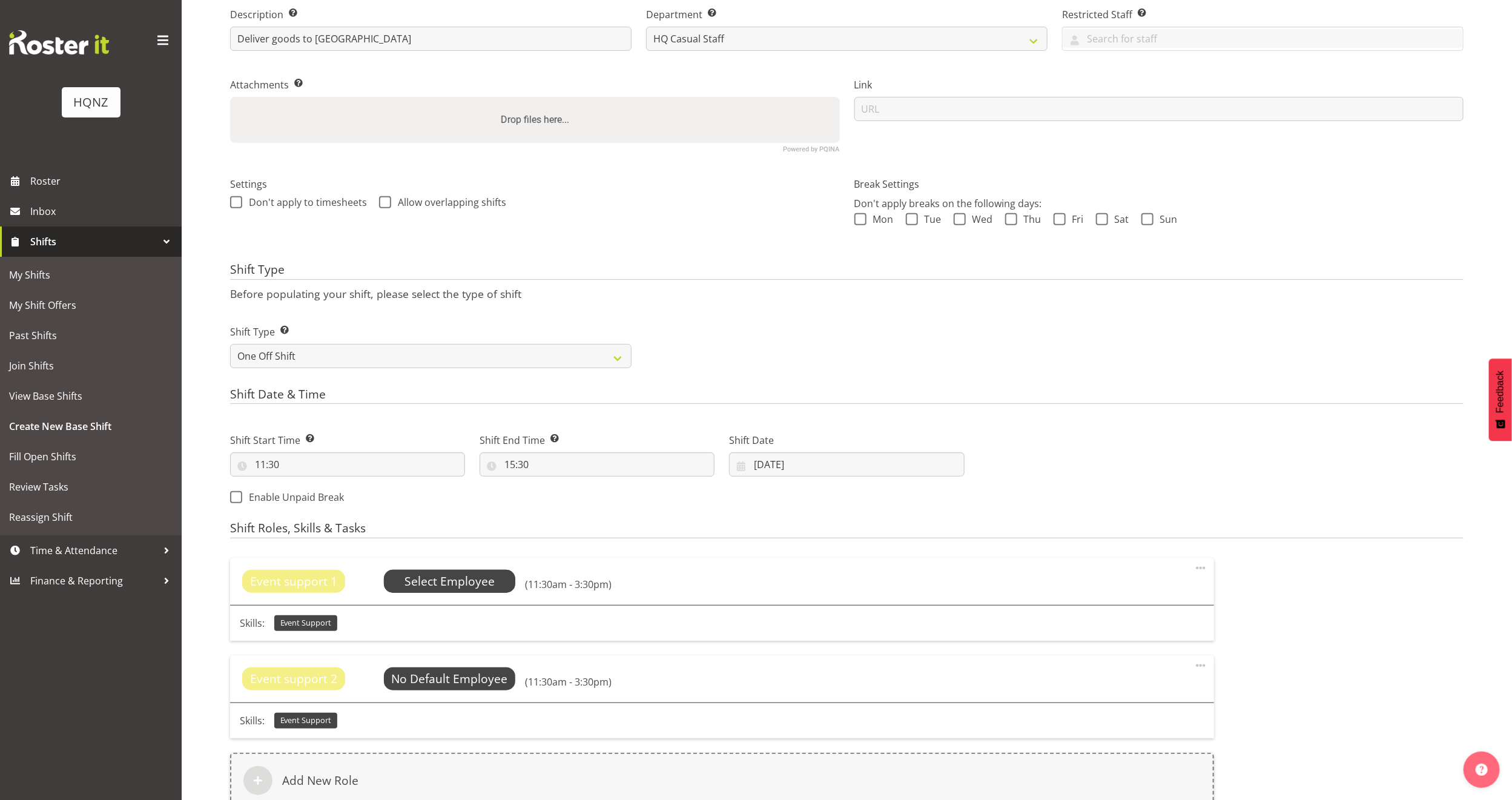
click at [475, 582] on span "Select Employee" at bounding box center [449, 582] width 90 height 18
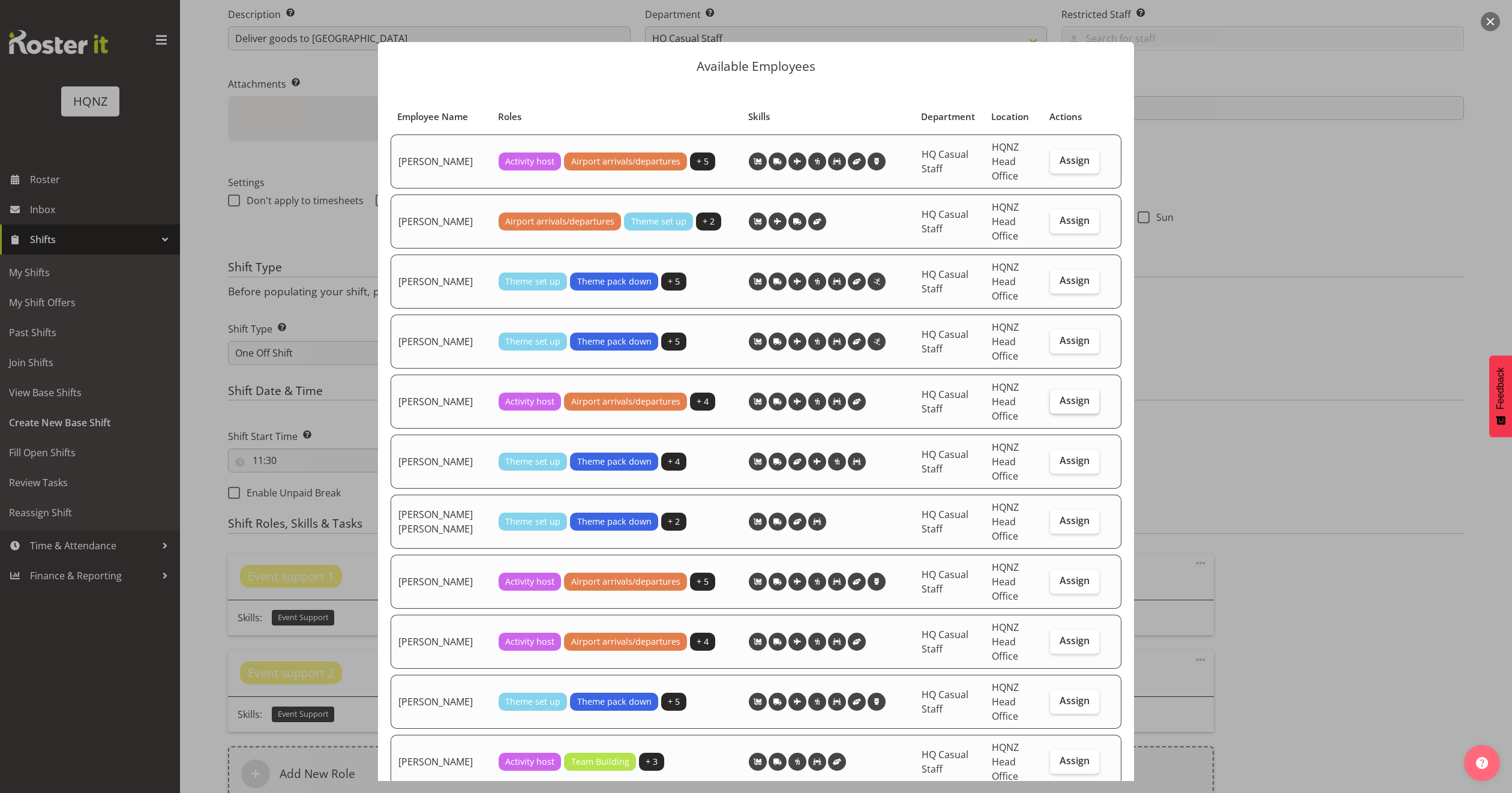
click at [1060, 406] on span "Assign" at bounding box center [1075, 400] width 30 height 12
click at [1058, 405] on input "Assign" at bounding box center [1054, 400] width 8 height 8
checkbox input "true"
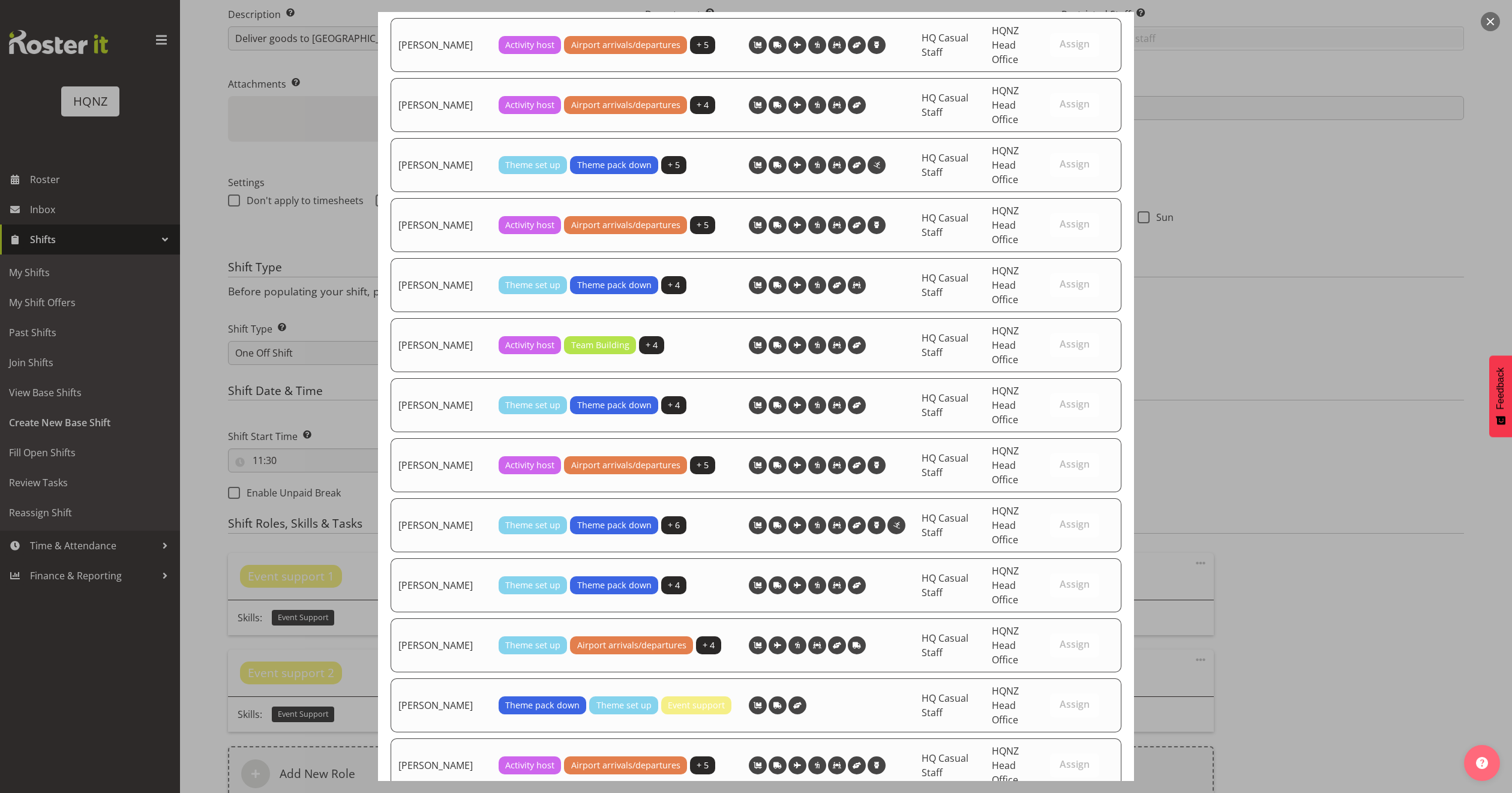
scroll to position [1430, 0]
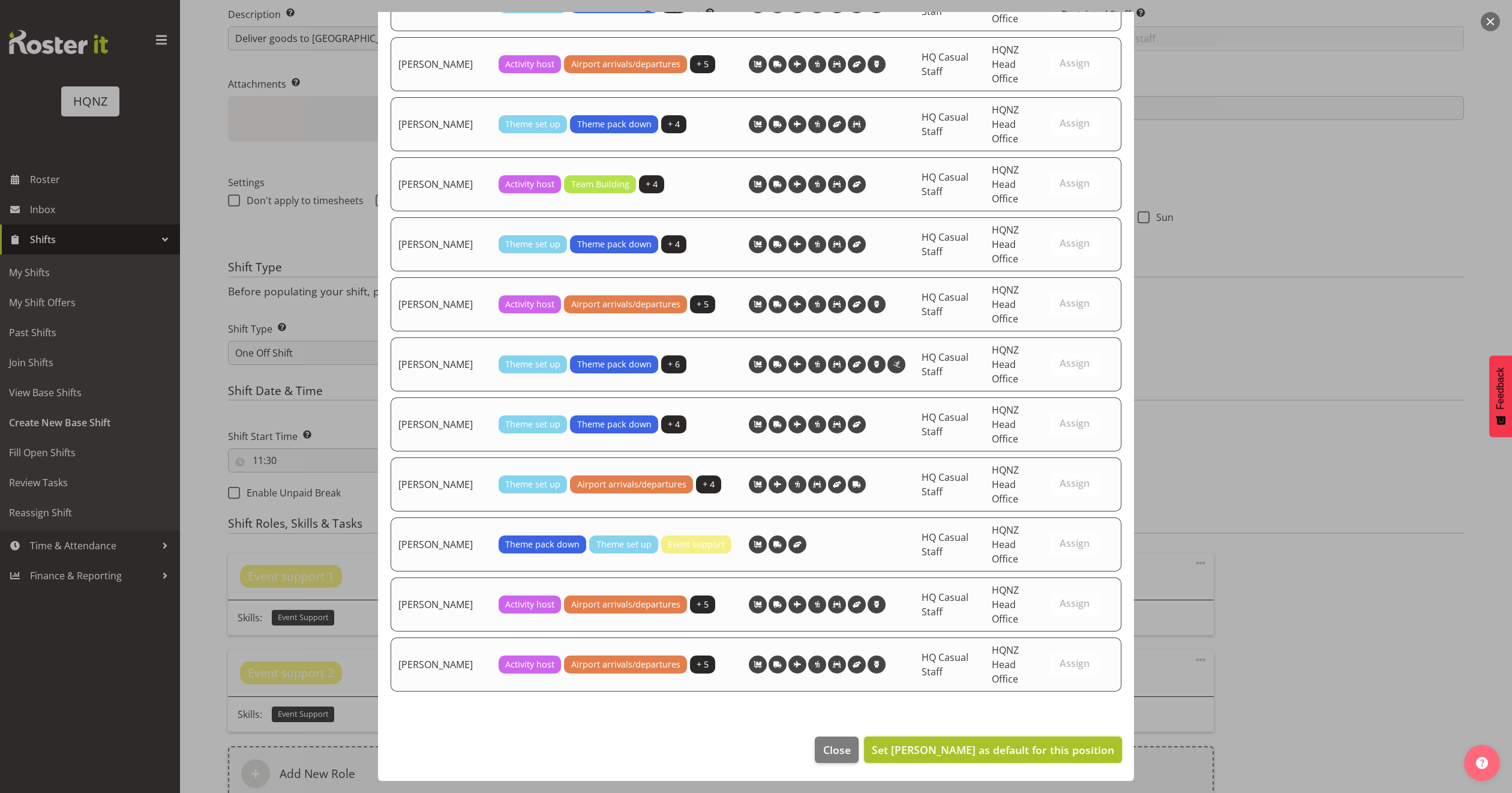
click at [1032, 749] on span "Set Anthony Paul Mitchell as default for this position" at bounding box center [992, 749] width 242 height 14
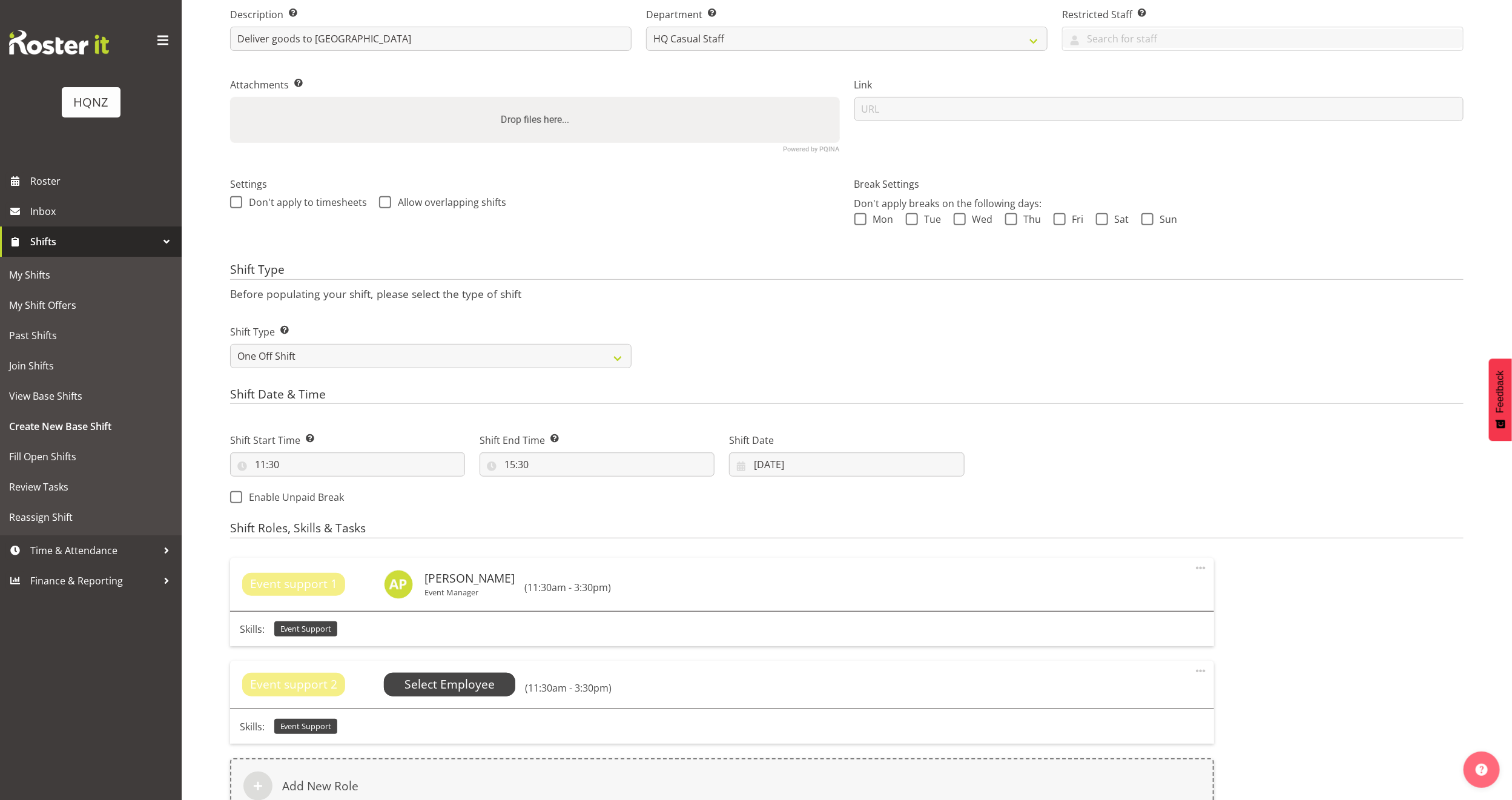
click at [466, 687] on span "Select Employee" at bounding box center [449, 684] width 90 height 18
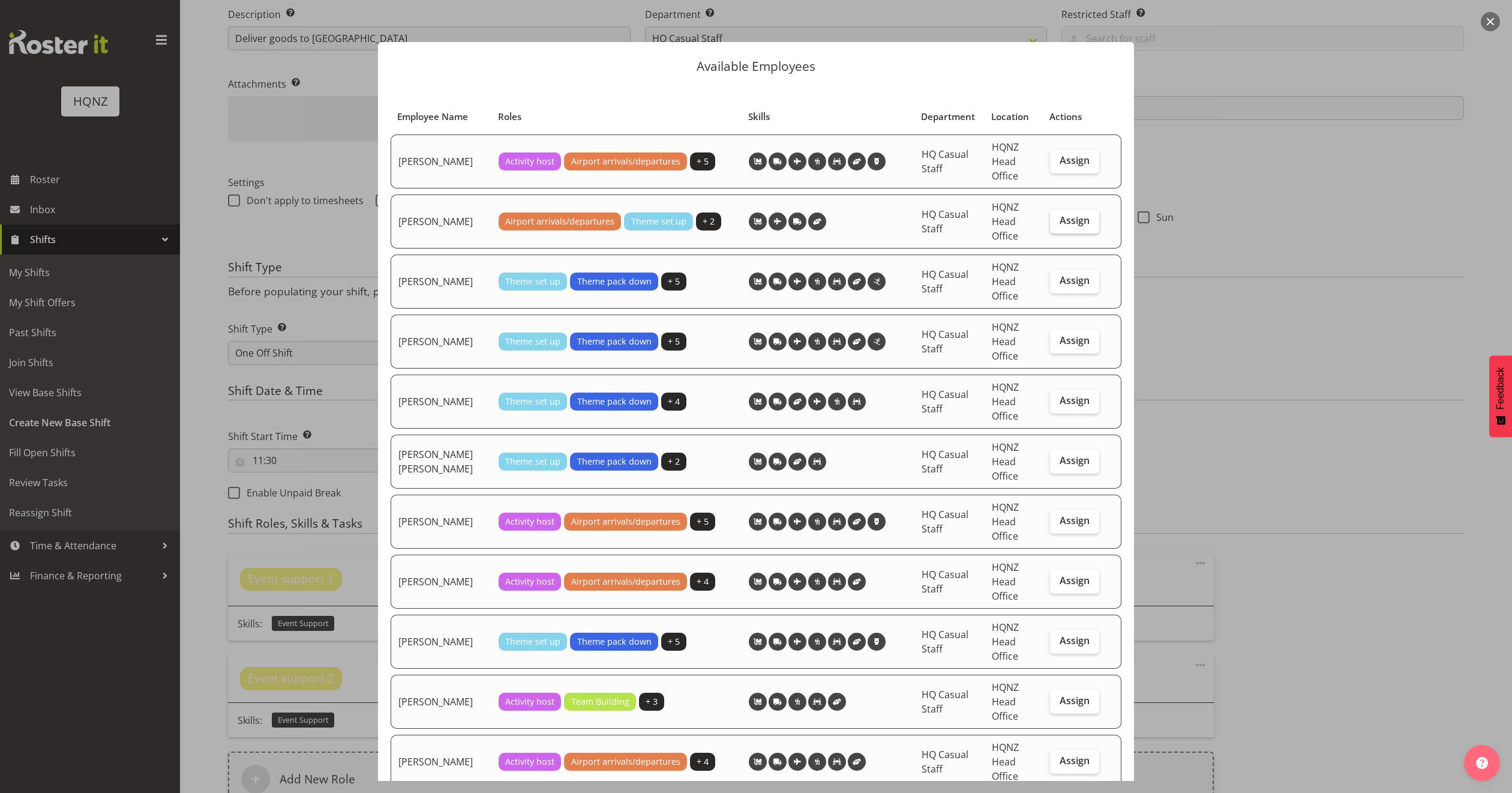
click at [1060, 226] on span "Assign" at bounding box center [1075, 220] width 30 height 12
click at [1058, 224] on input "Assign" at bounding box center [1054, 220] width 8 height 8
checkbox input "true"
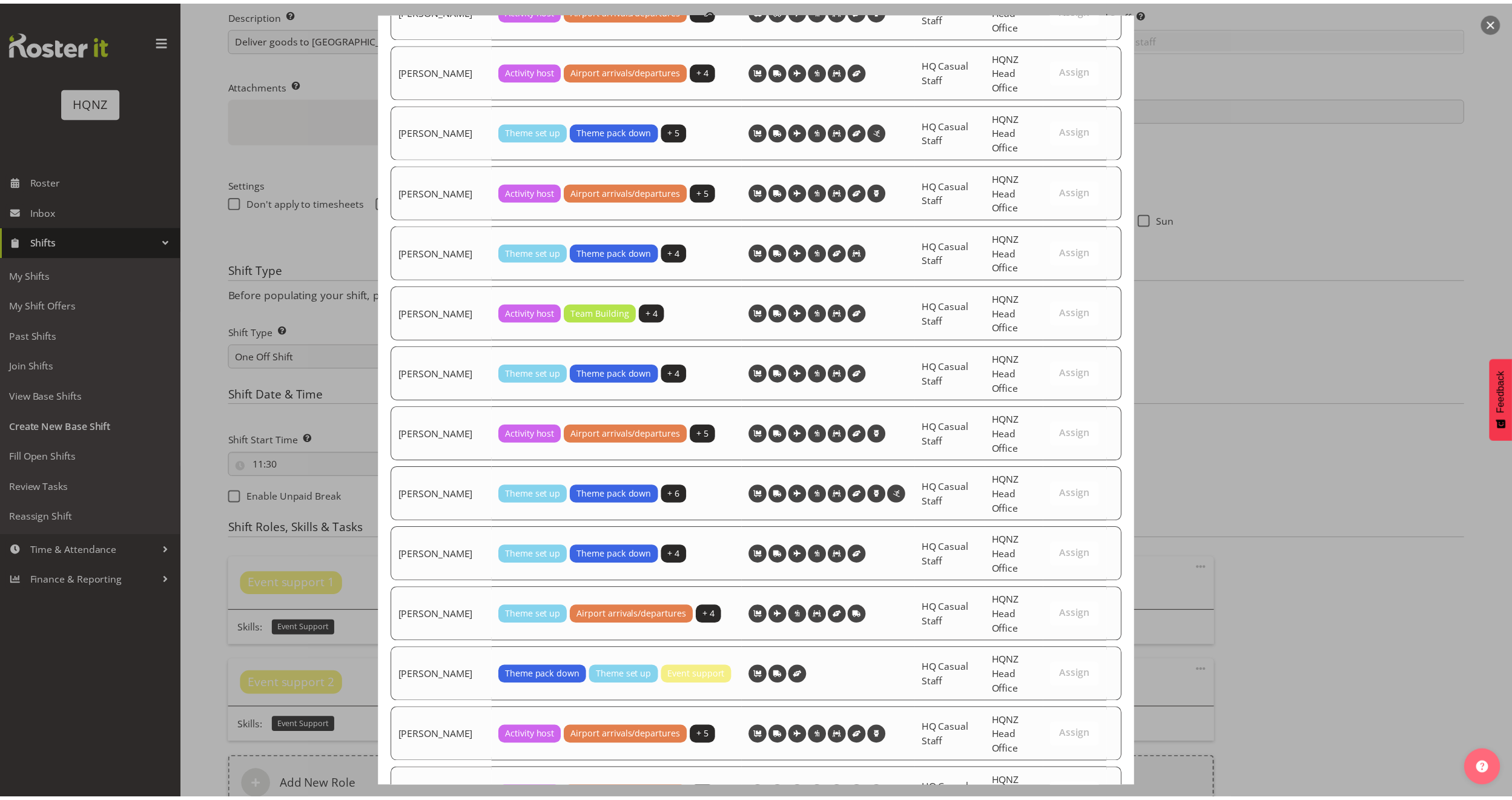
scroll to position [1382, 0]
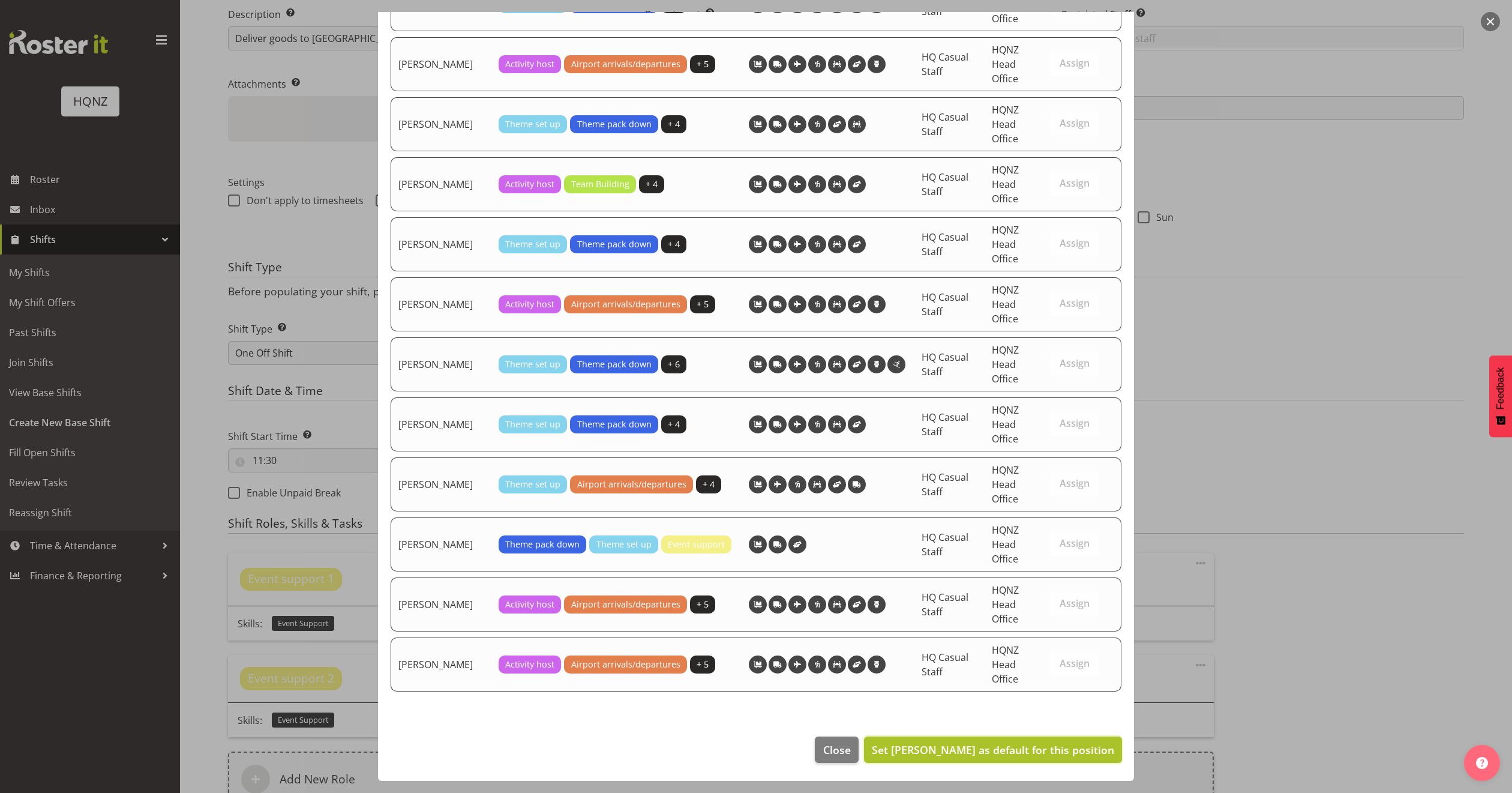
click at [978, 747] on span "Set Alex Romanytchev as default for this position" at bounding box center [992, 749] width 242 height 14
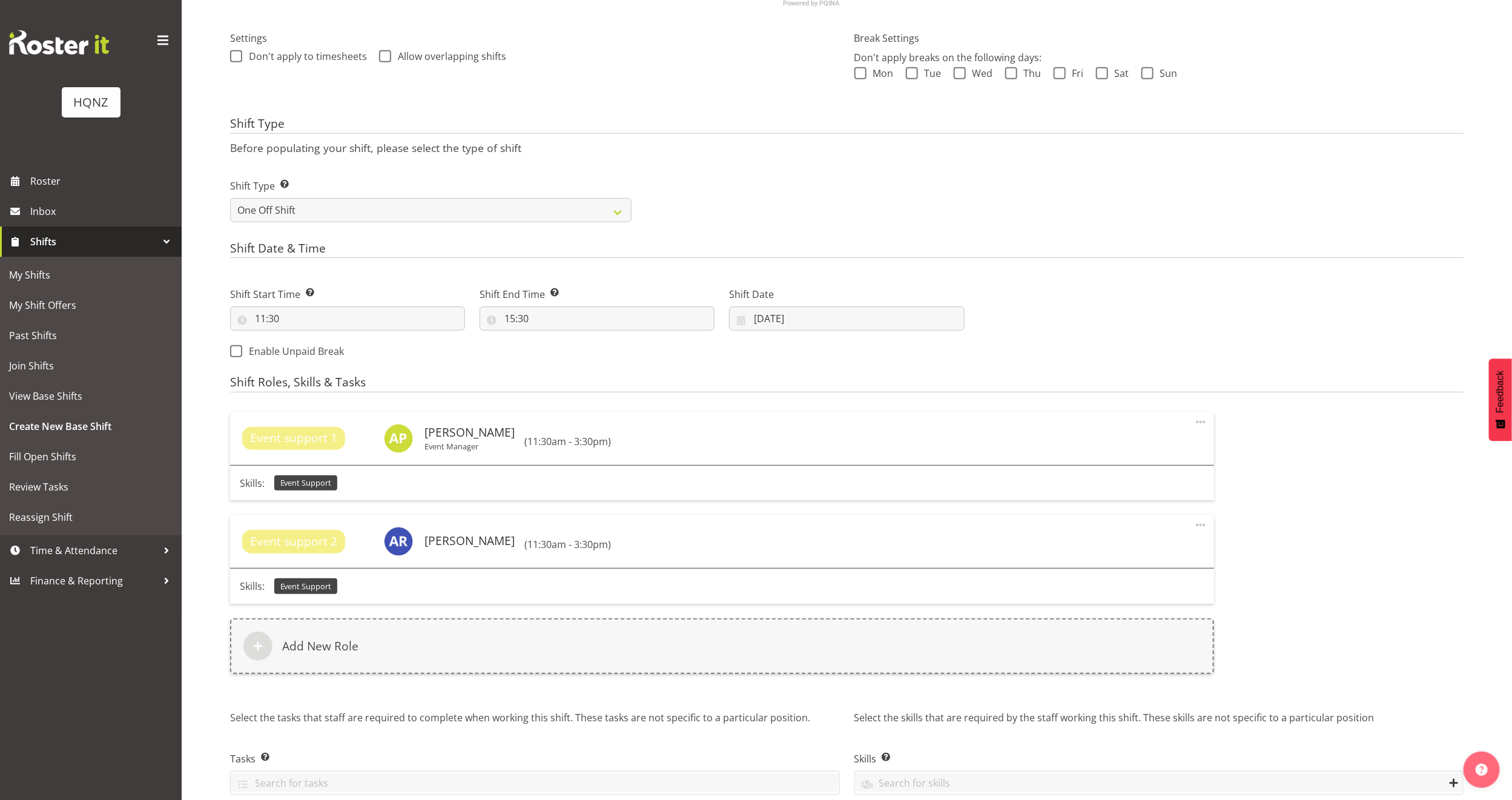
scroll to position [403, 0]
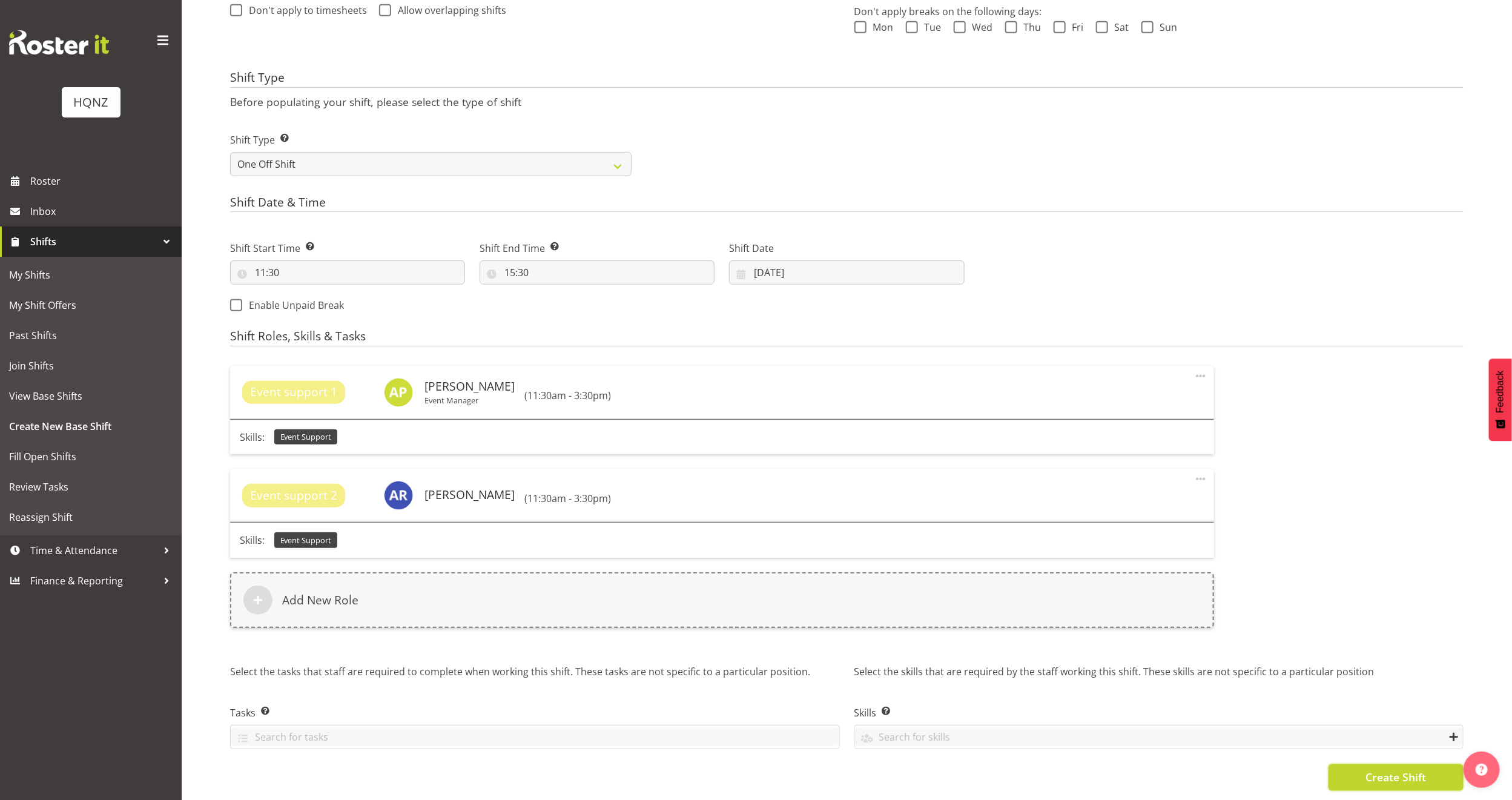
click at [1387, 769] on span "Create Shift" at bounding box center [1395, 777] width 60 height 16
